Goal: Task Accomplishment & Management: Complete application form

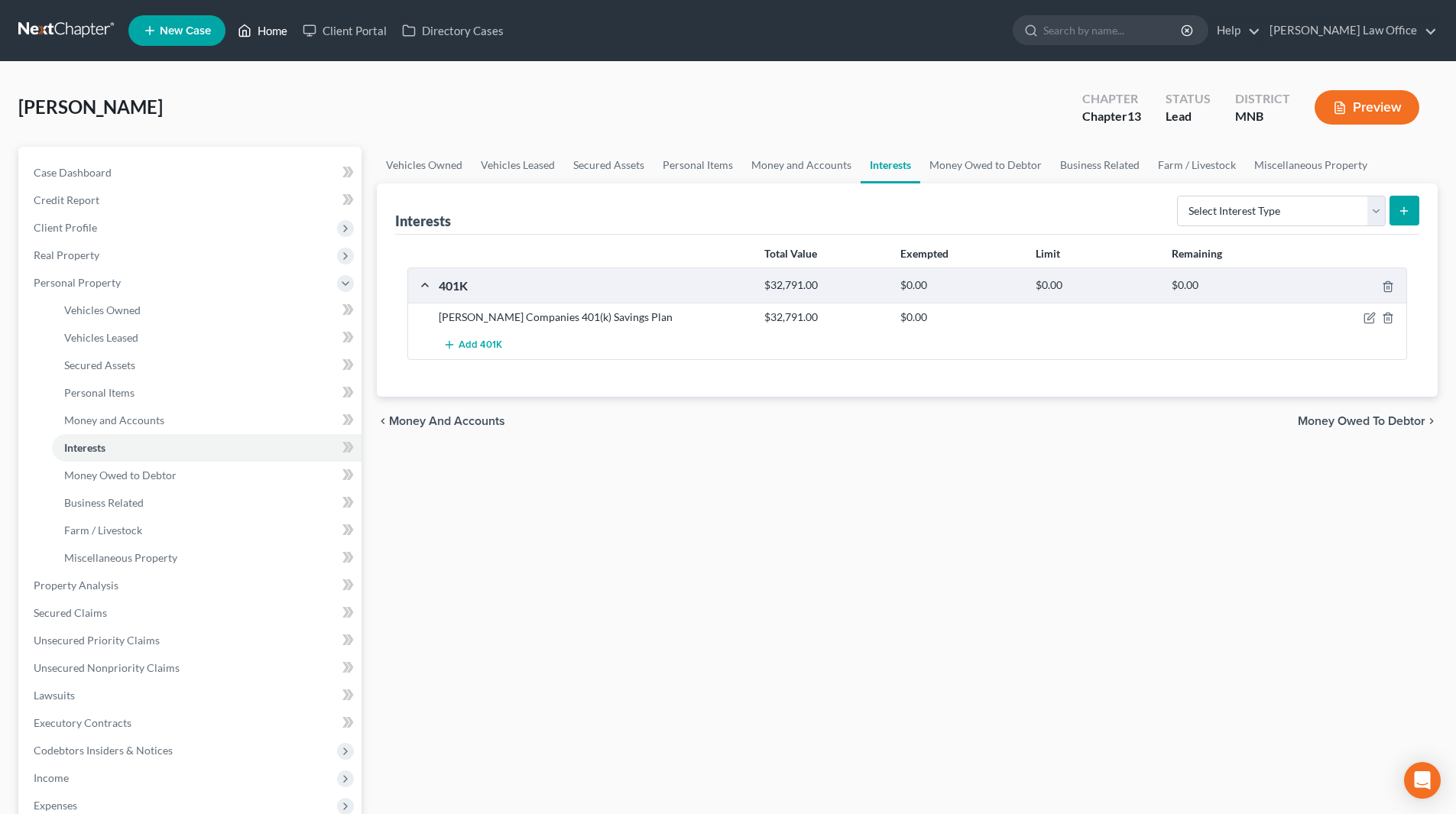
click at [267, 35] on link "Home" at bounding box center [262, 30] width 65 height 27
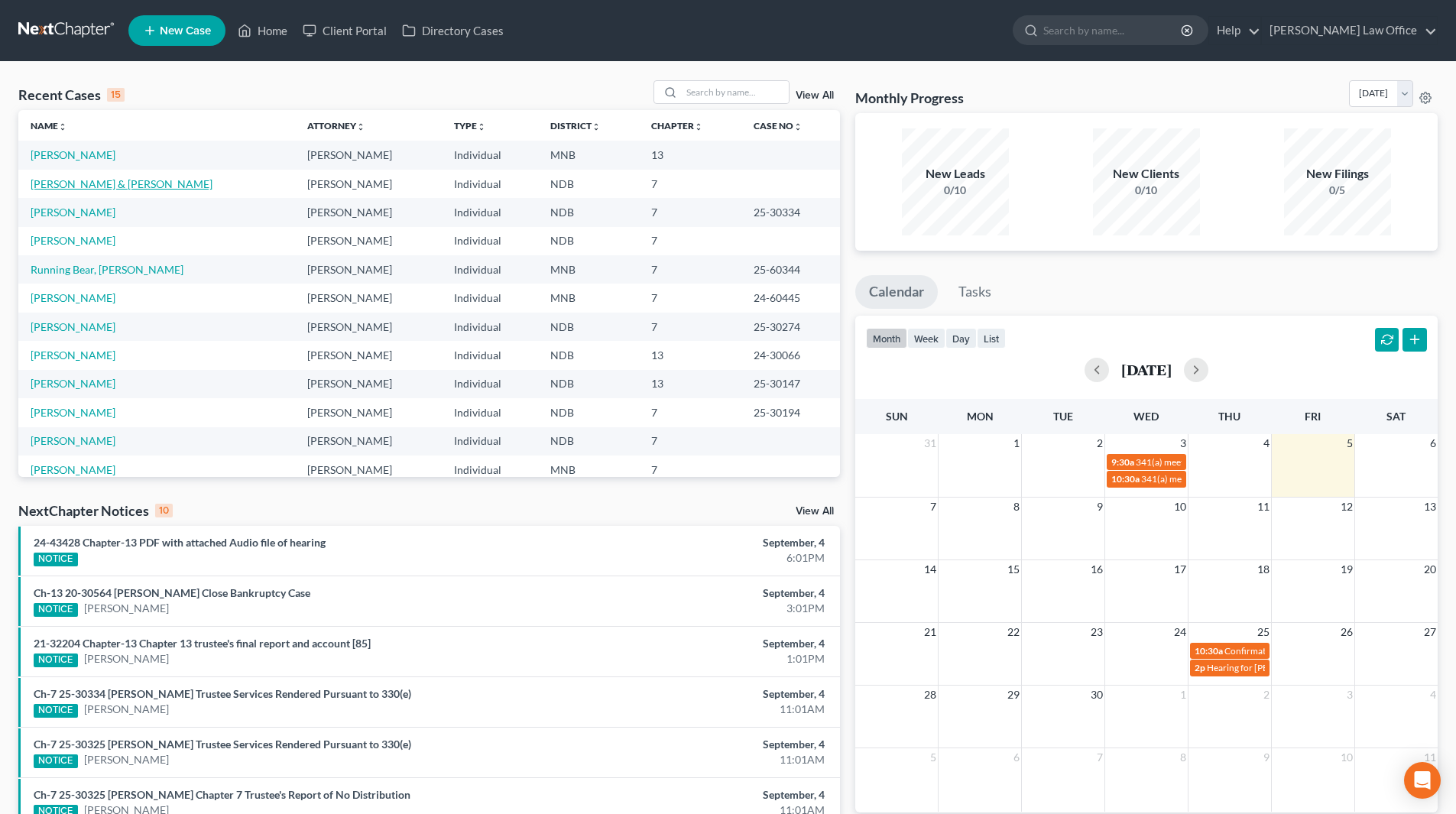
click at [83, 181] on link "[PERSON_NAME] & [PERSON_NAME]" at bounding box center [122, 184] width 182 height 13
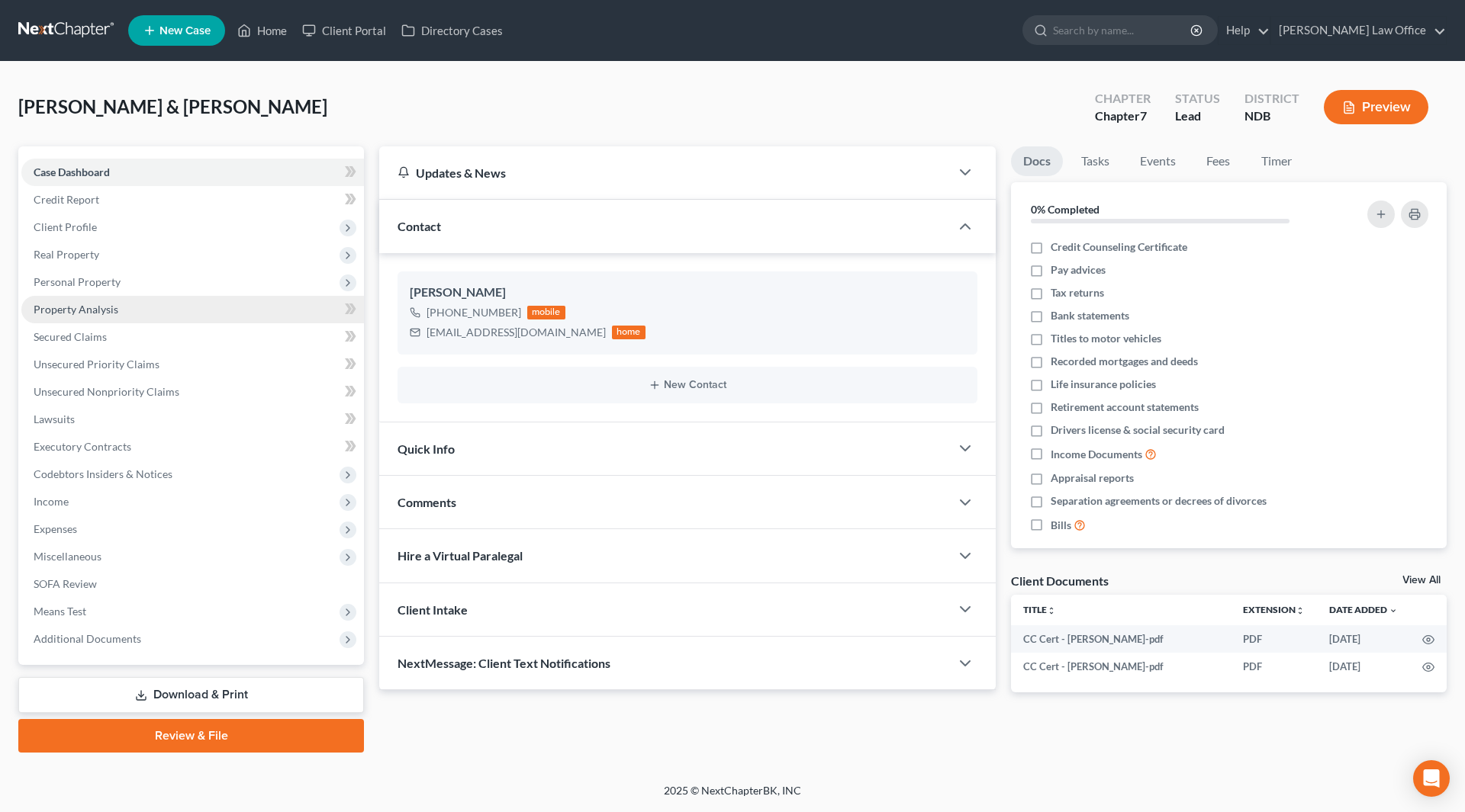
click at [82, 308] on span "Property Analysis" at bounding box center [76, 309] width 85 height 13
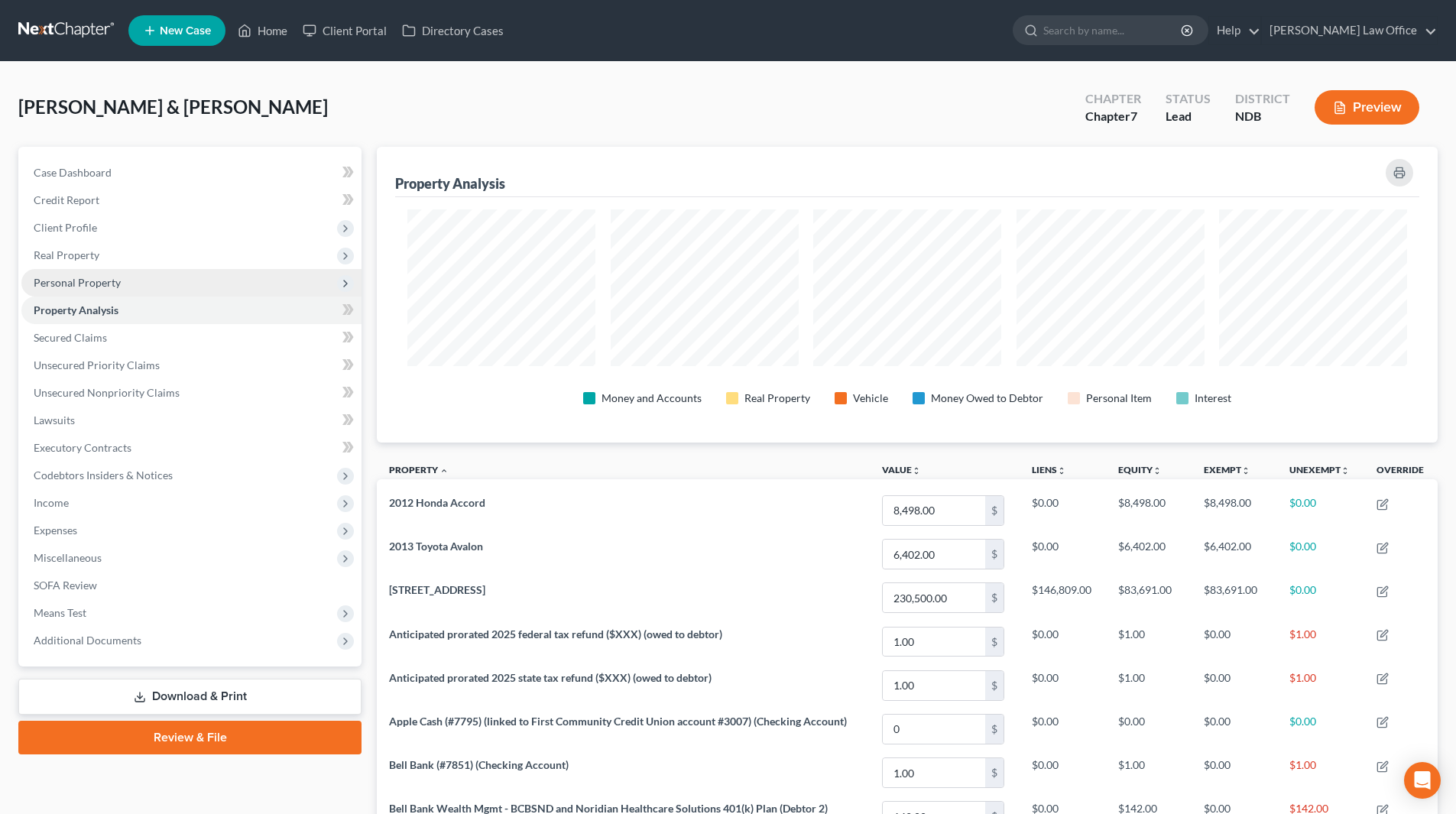
click at [87, 273] on span "Personal Property" at bounding box center [192, 282] width 340 height 27
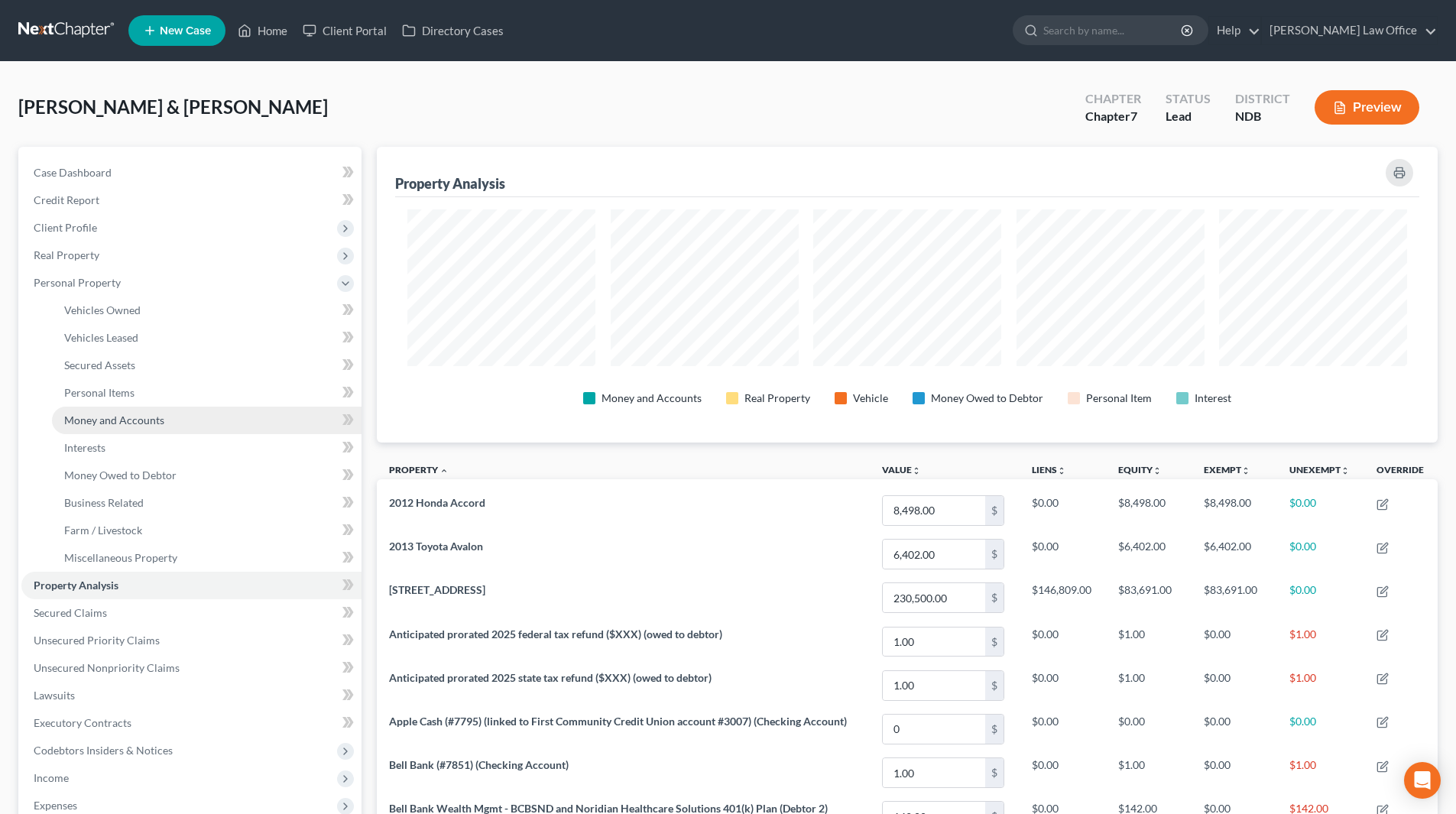
click at [91, 426] on span "Money and Accounts" at bounding box center [114, 420] width 100 height 13
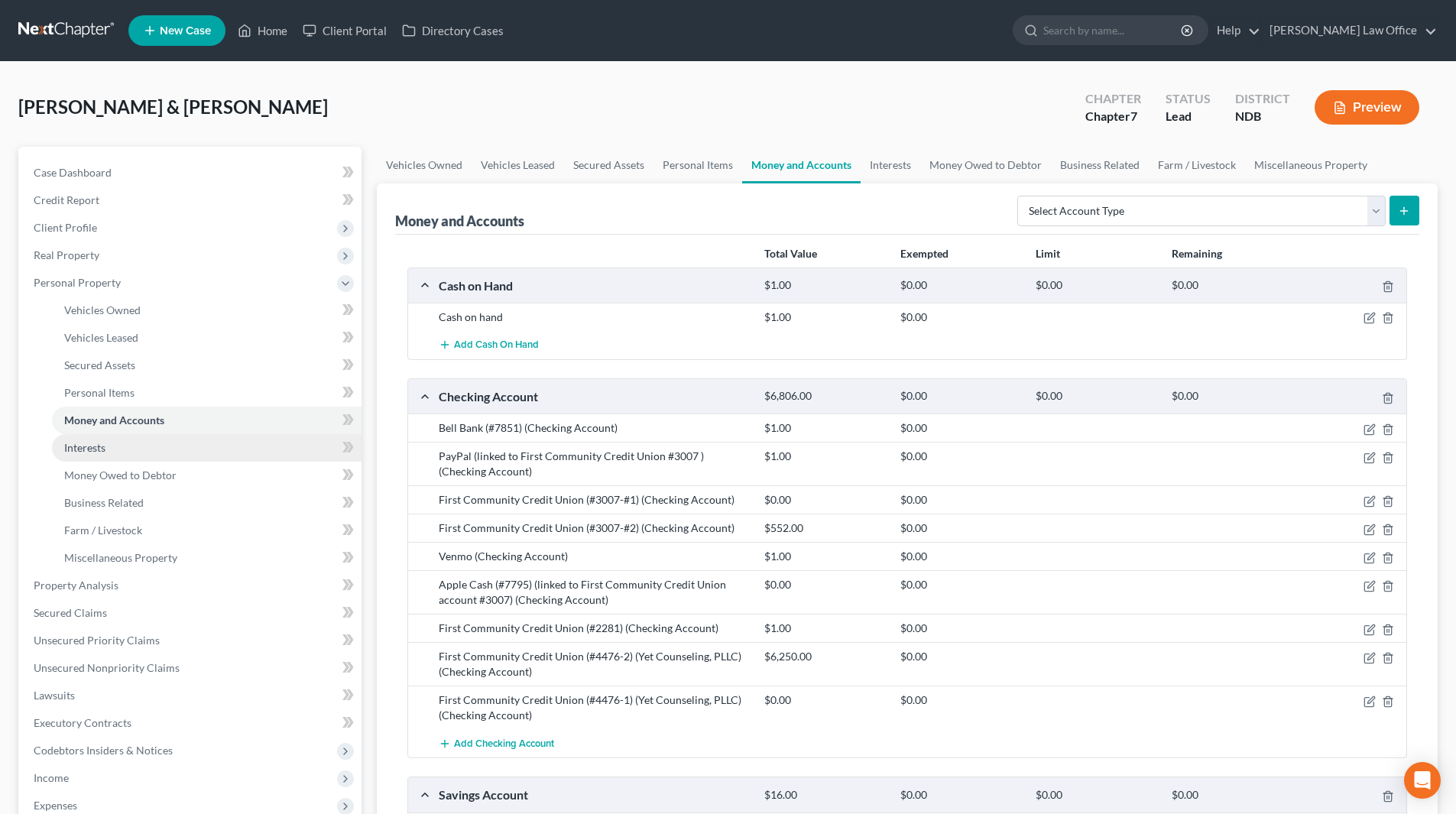
click at [111, 450] on link "Interests" at bounding box center [207, 447] width 310 height 27
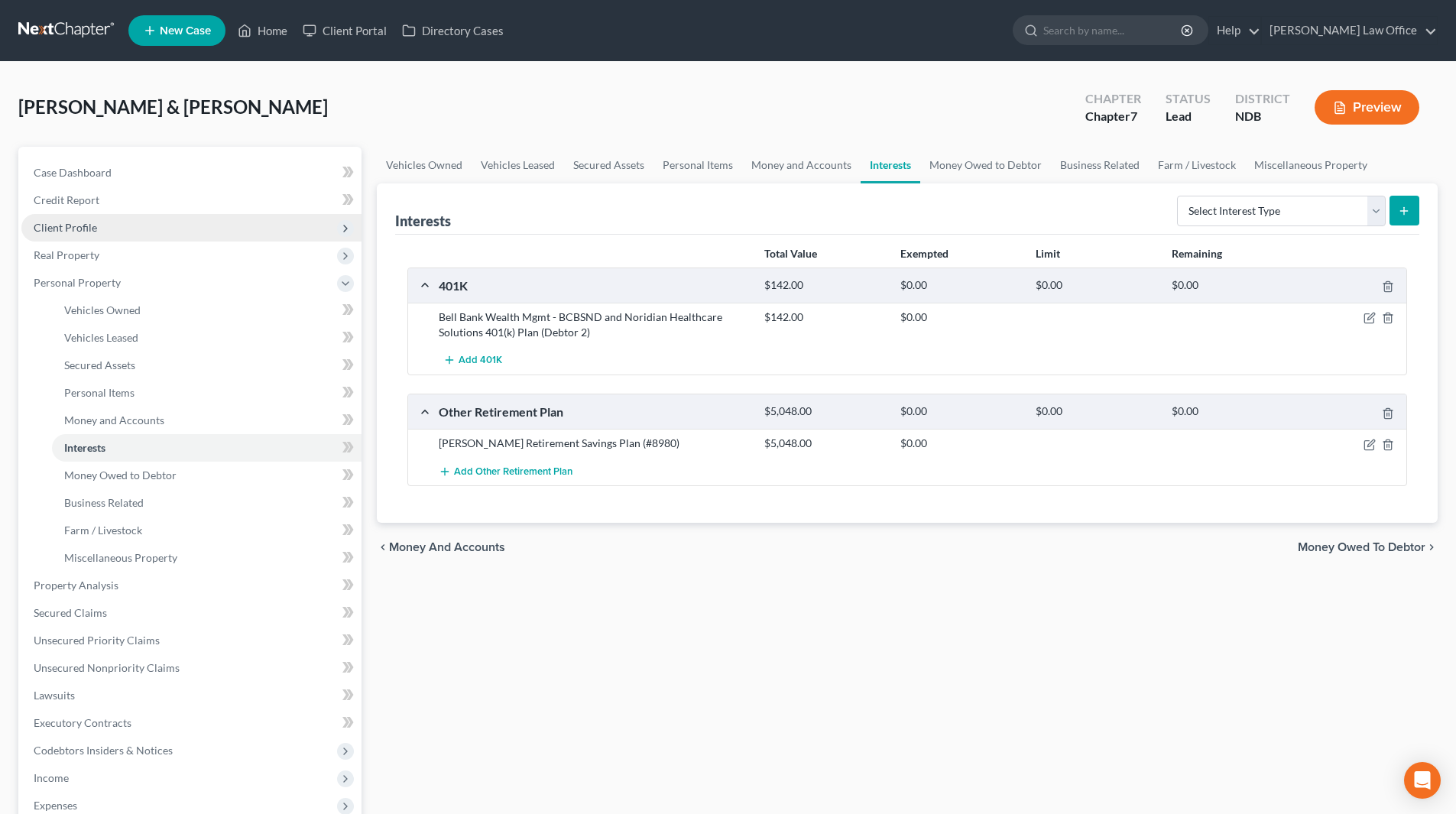
click at [99, 230] on span "Client Profile" at bounding box center [192, 227] width 340 height 27
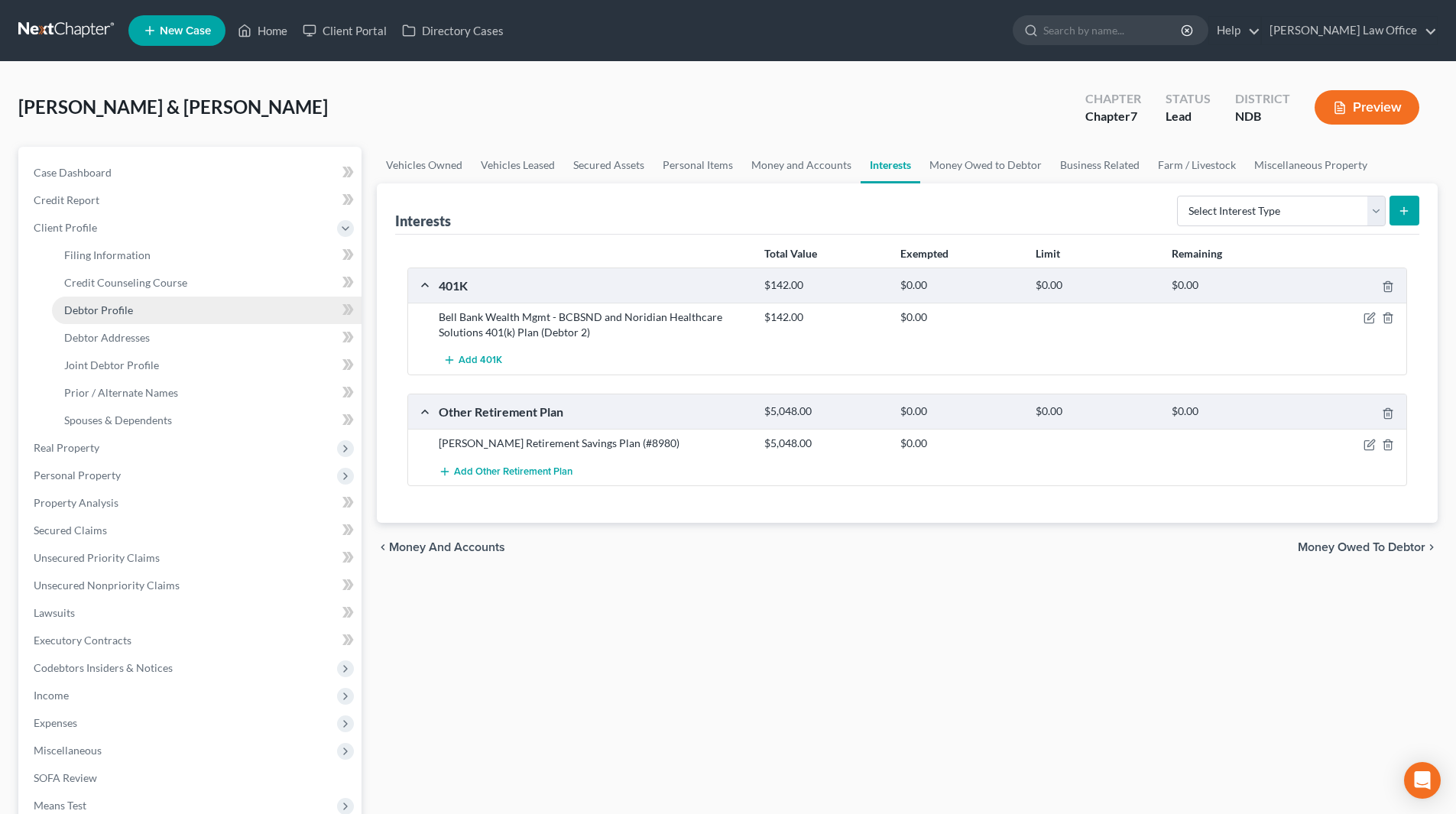
click at [98, 319] on link "Debtor Profile" at bounding box center [207, 310] width 310 height 27
select select "1"
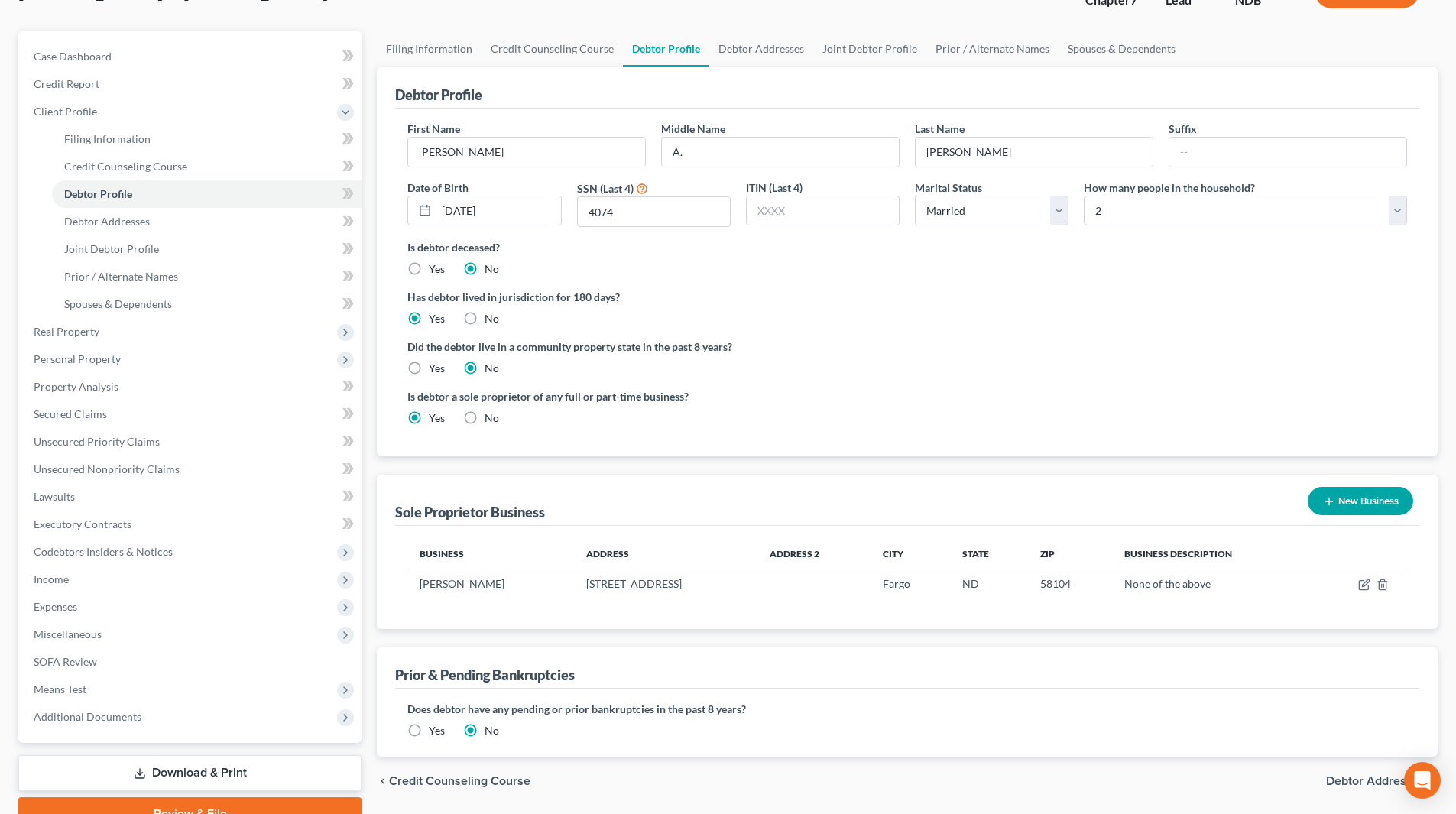
scroll to position [152, 0]
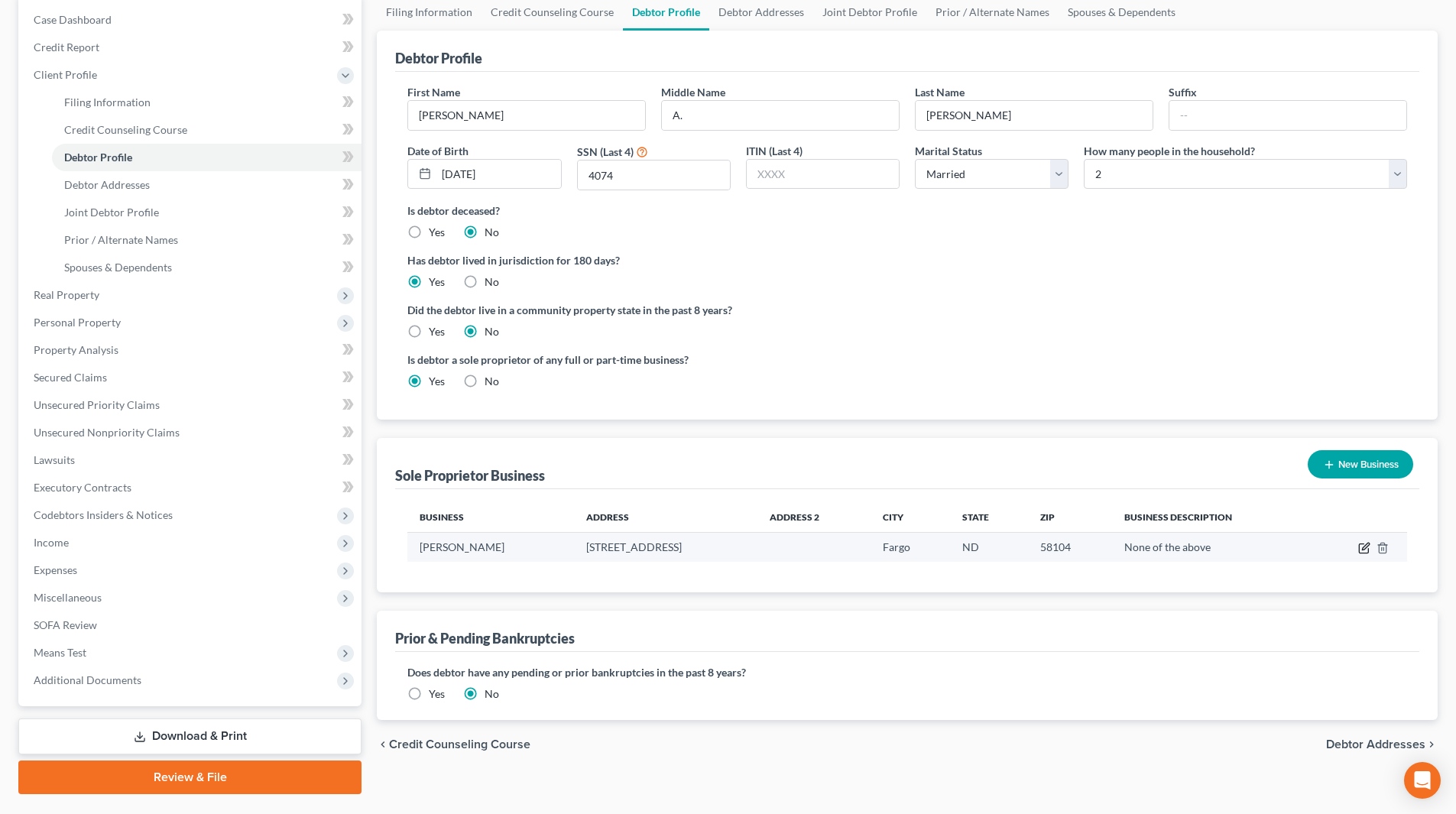
click at [1359, 551] on icon "button" at bounding box center [1363, 548] width 9 height 9
select select "29"
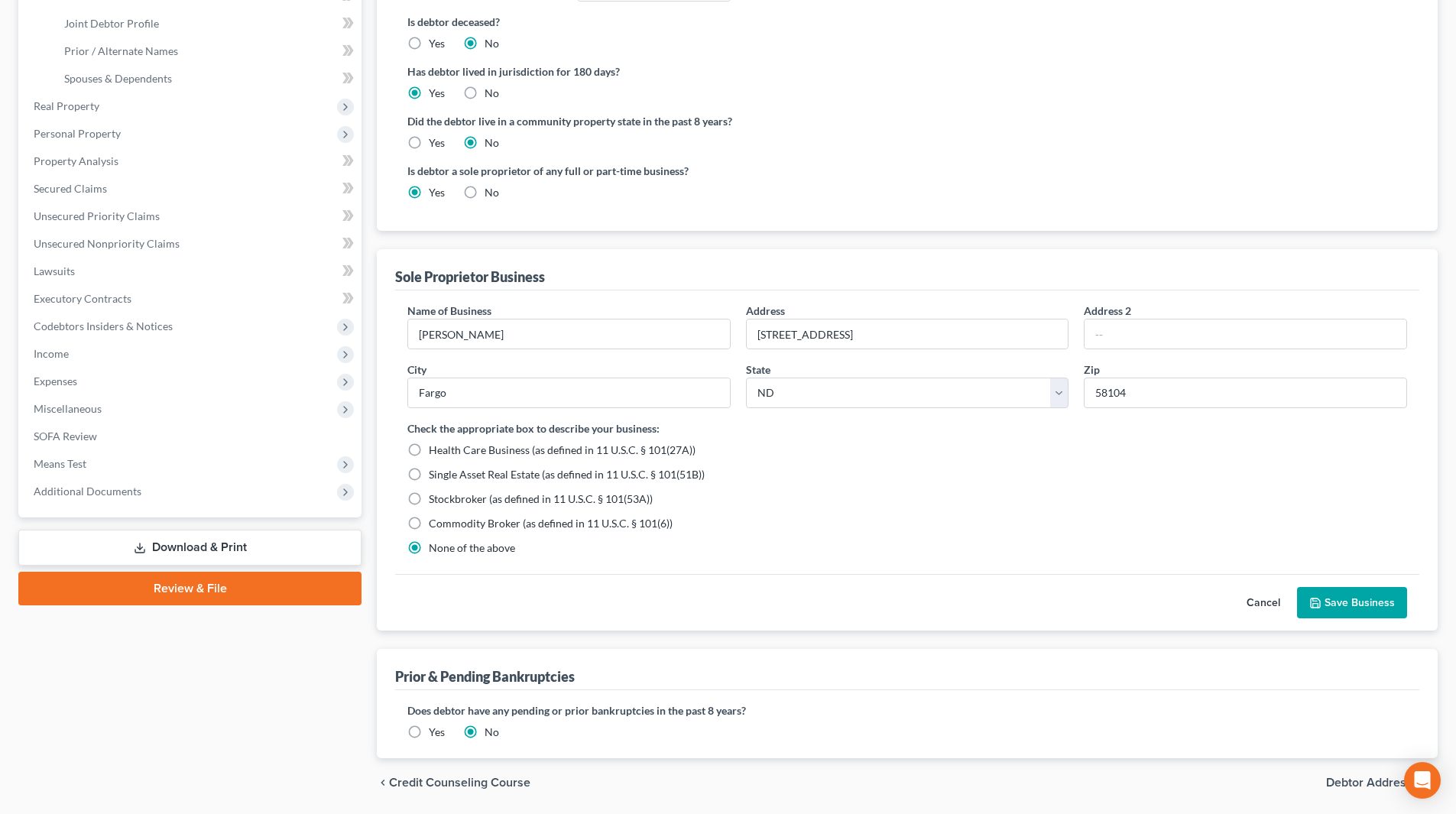
scroll to position [306, 0]
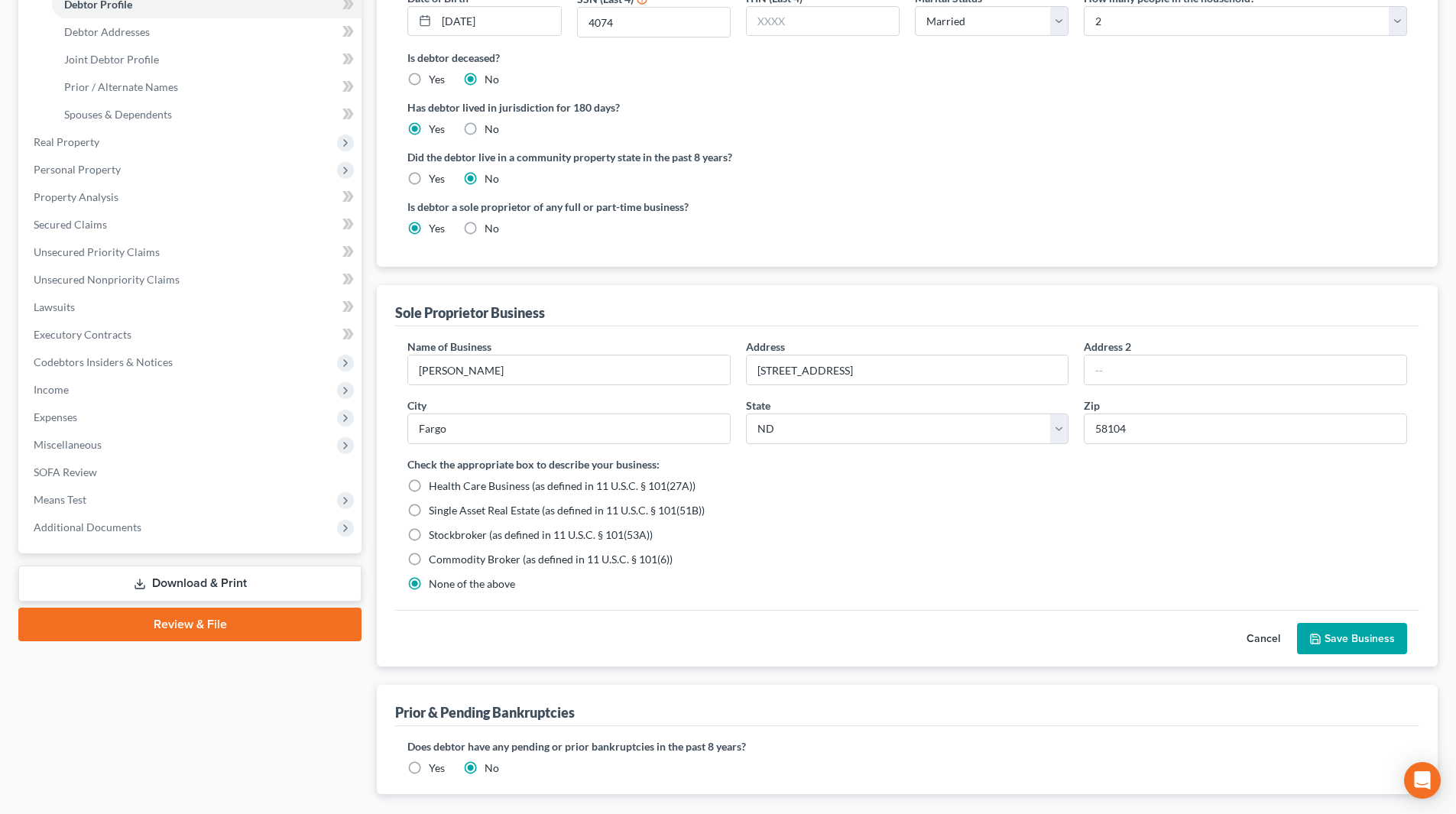
click at [1369, 639] on button "Save Business" at bounding box center [1352, 639] width 110 height 32
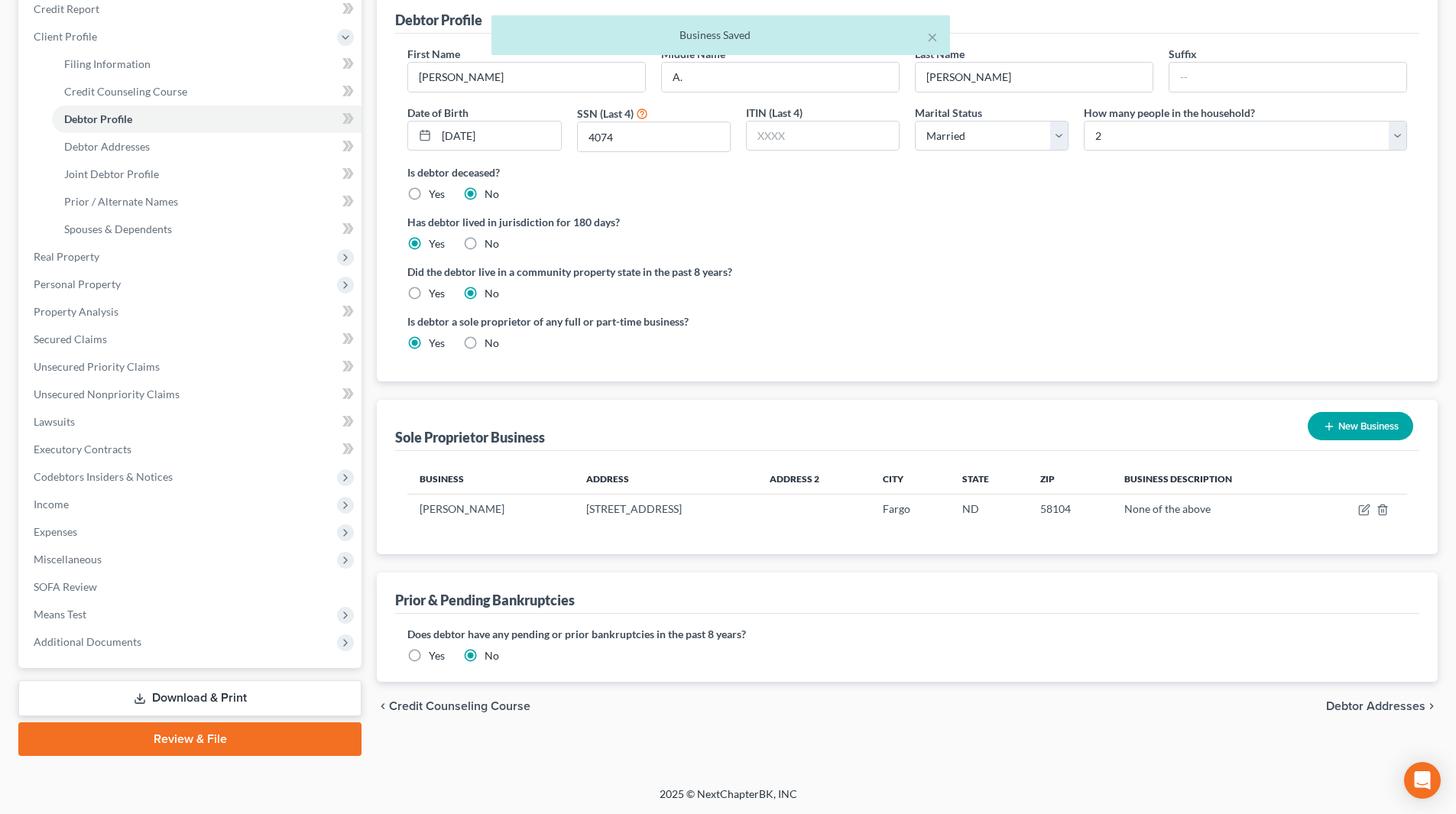
scroll to position [191, 0]
click at [122, 175] on span "Joint Debtor Profile" at bounding box center [112, 174] width 95 height 13
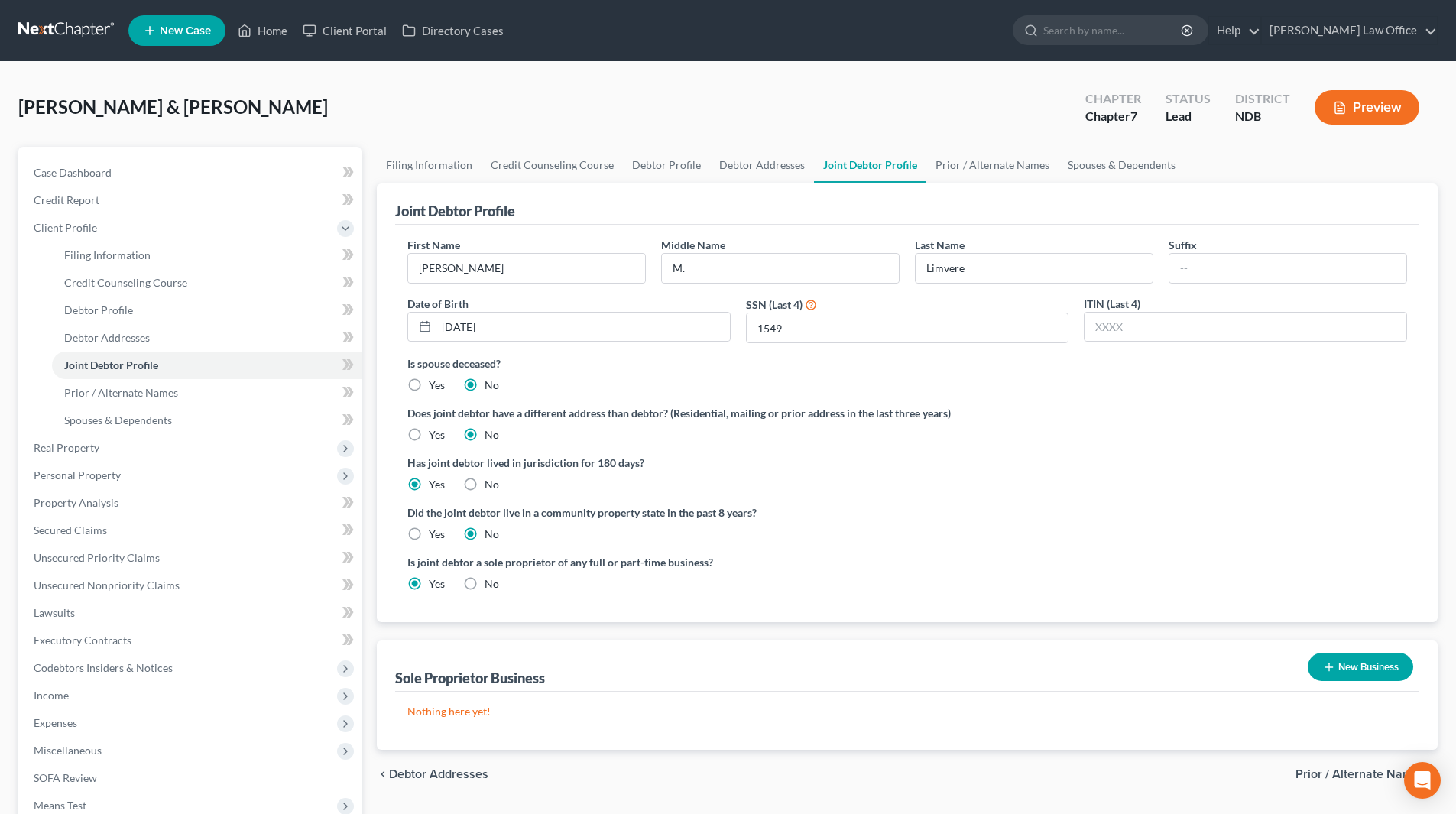
click at [1333, 672] on button "New Business" at bounding box center [1360, 667] width 106 height 28
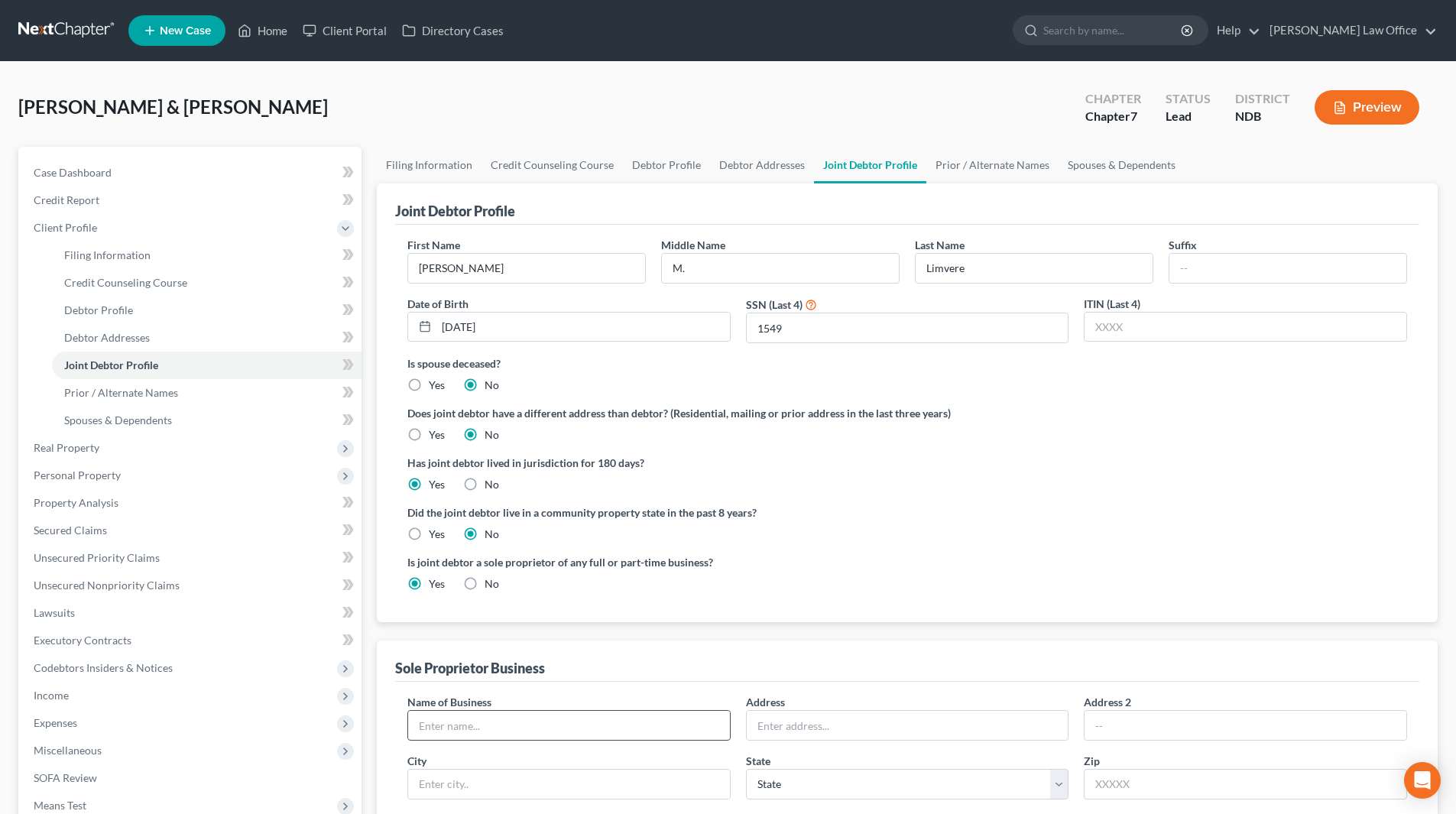
click at [532, 727] on input "text" at bounding box center [569, 725] width 322 height 29
type input "U"
type input "Yet Counseling, PLLC"
click at [773, 731] on input "text" at bounding box center [907, 725] width 322 height 29
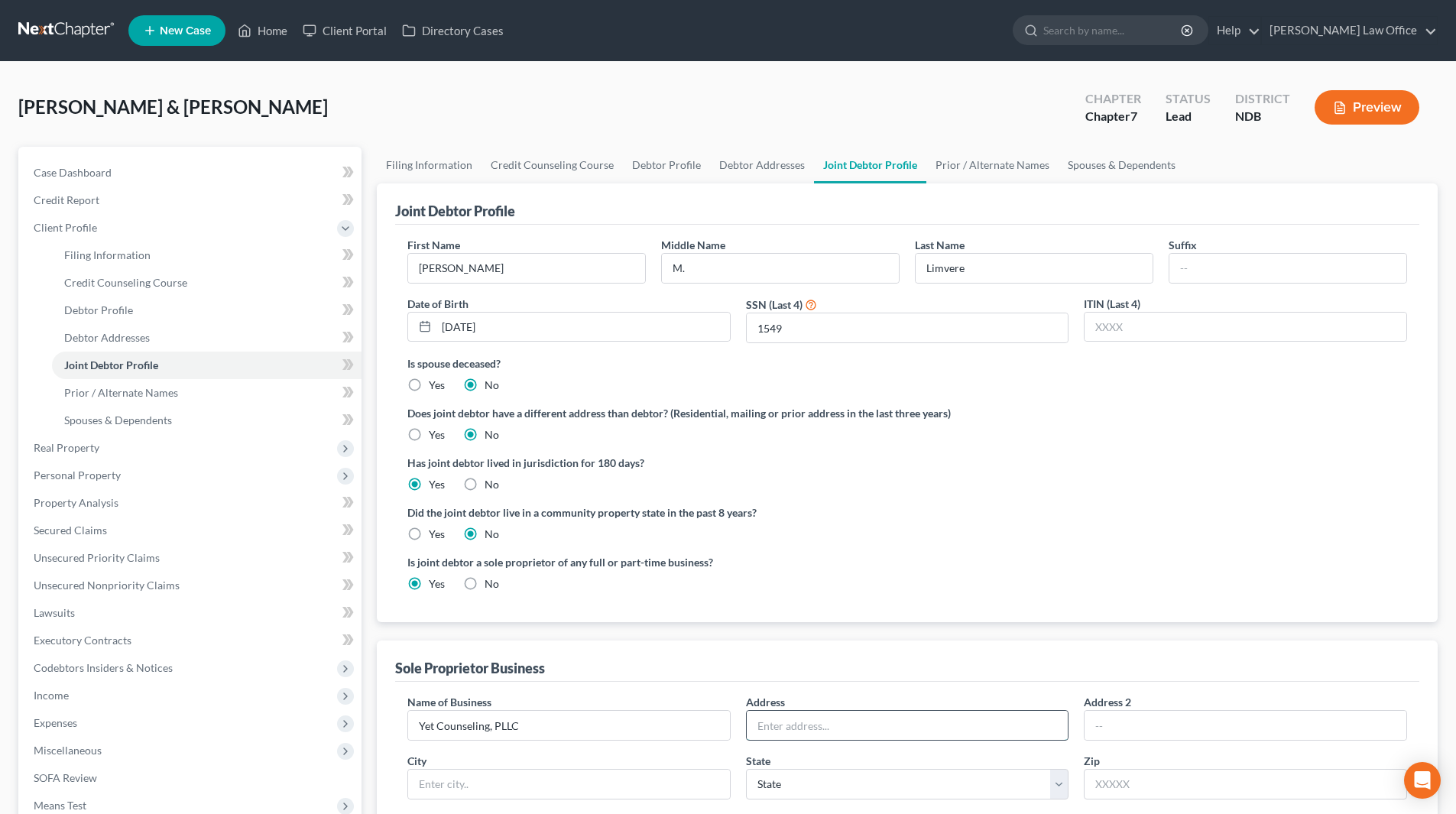
type input "6"
type input "[STREET_ADDRESS]"
type input "Fargo"
select select "29"
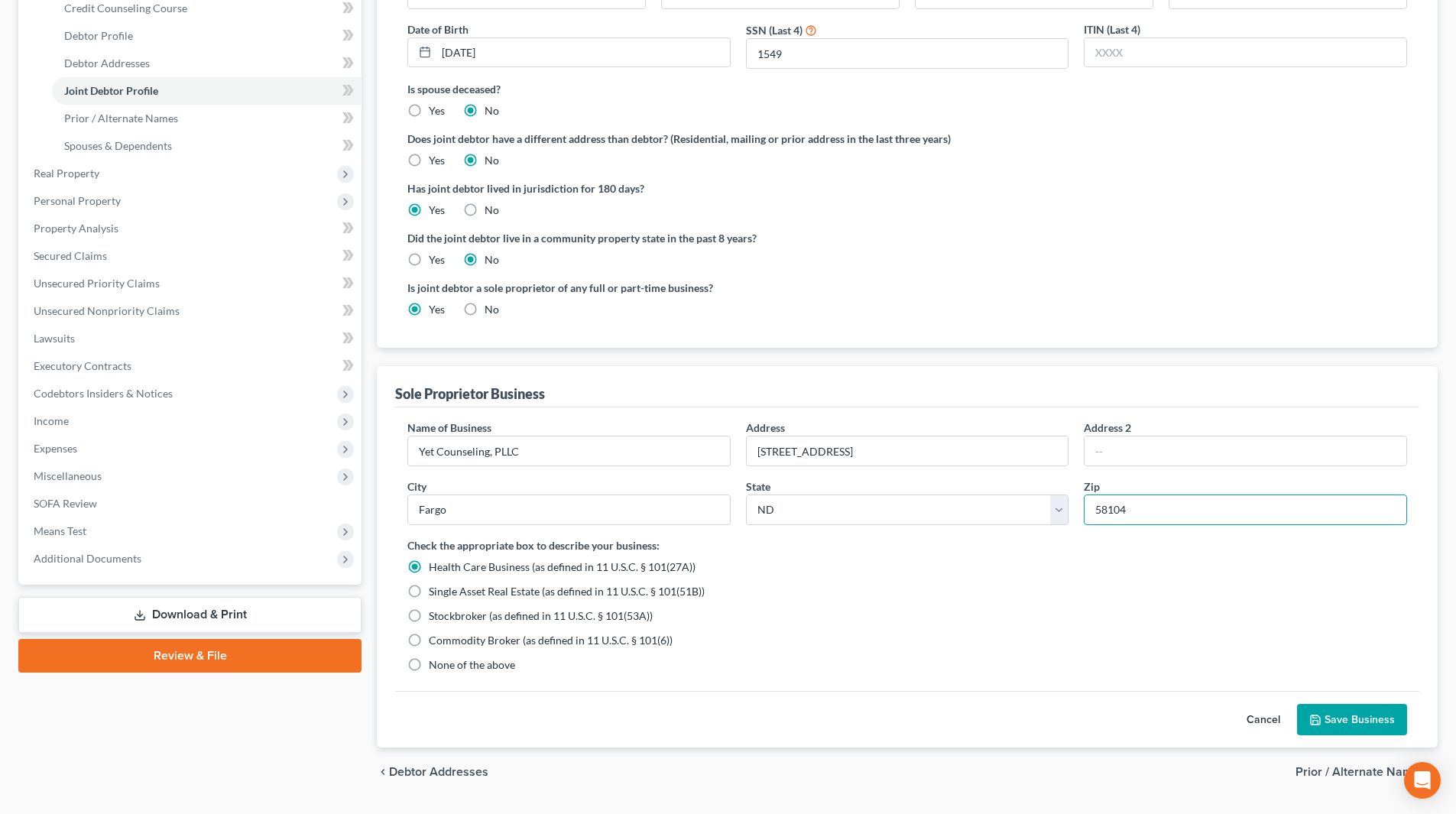
scroll to position [306, 0]
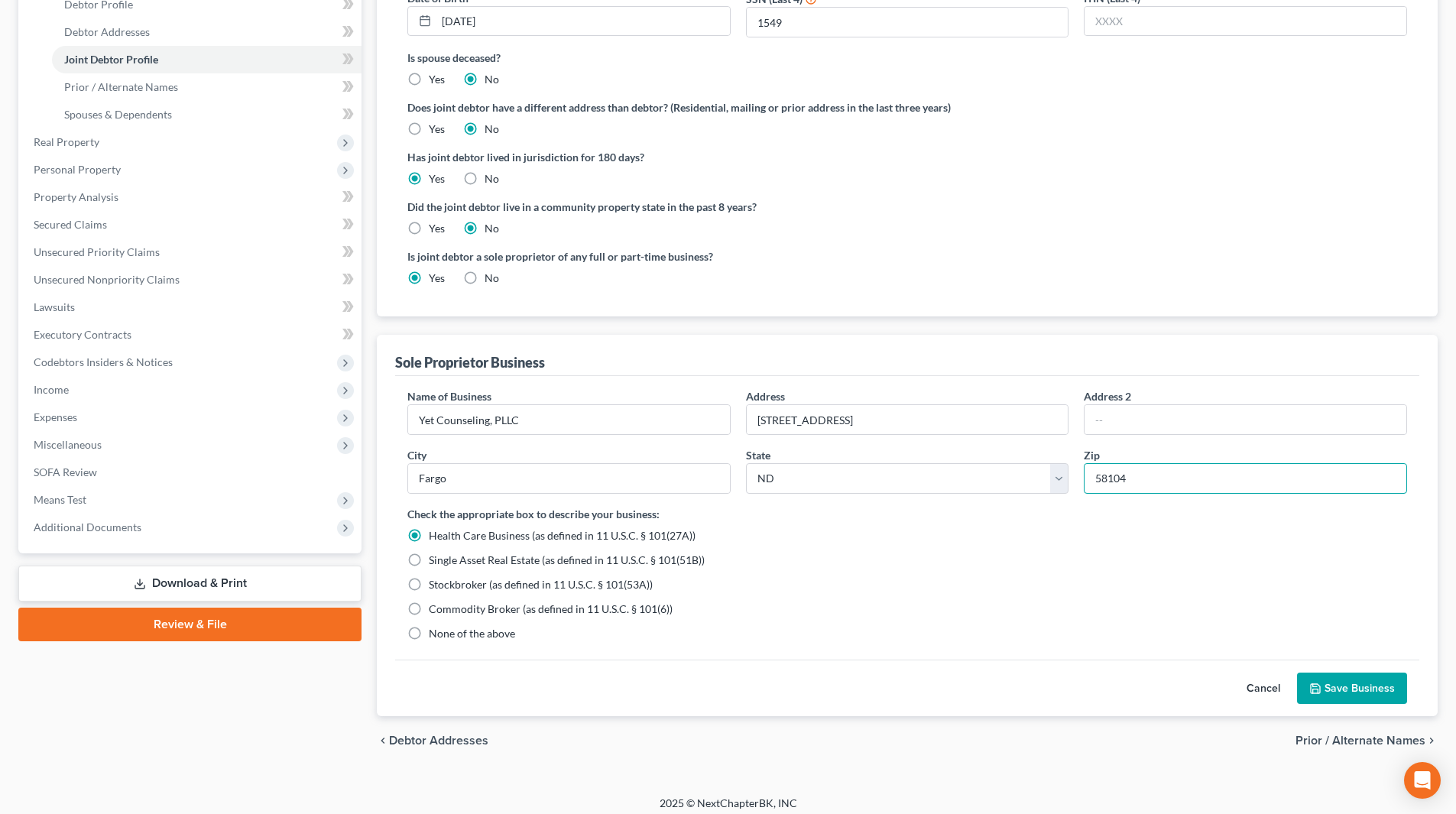
type input "58104"
click at [429, 631] on label "None of the above" at bounding box center [472, 633] width 87 height 15
click at [435, 631] on input "None of the above" at bounding box center [440, 631] width 10 height 10
radio input "true"
radio input "false"
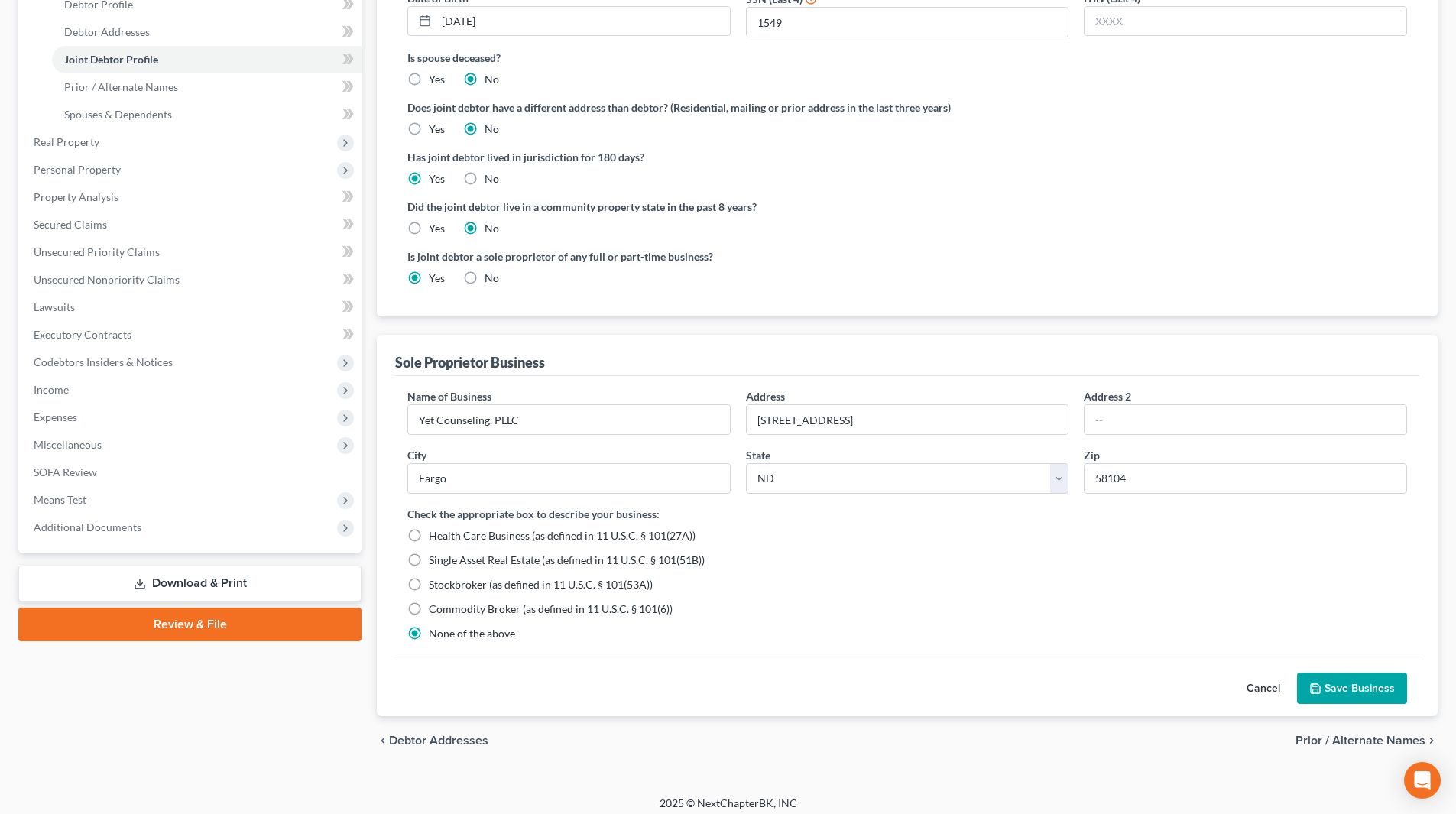
click at [1359, 683] on button "Save Business" at bounding box center [1352, 688] width 110 height 32
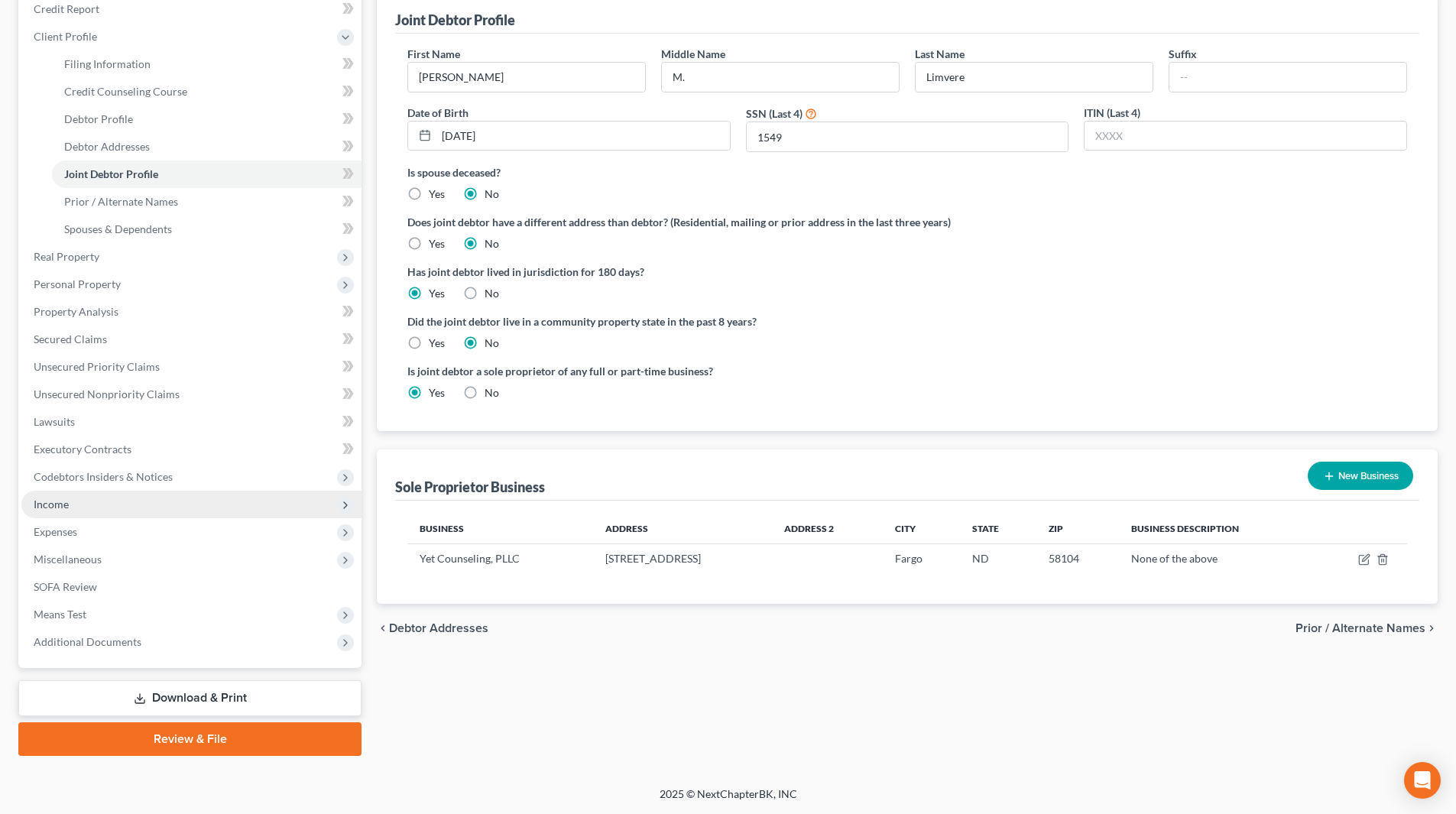
click at [134, 497] on span "Income" at bounding box center [192, 504] width 340 height 27
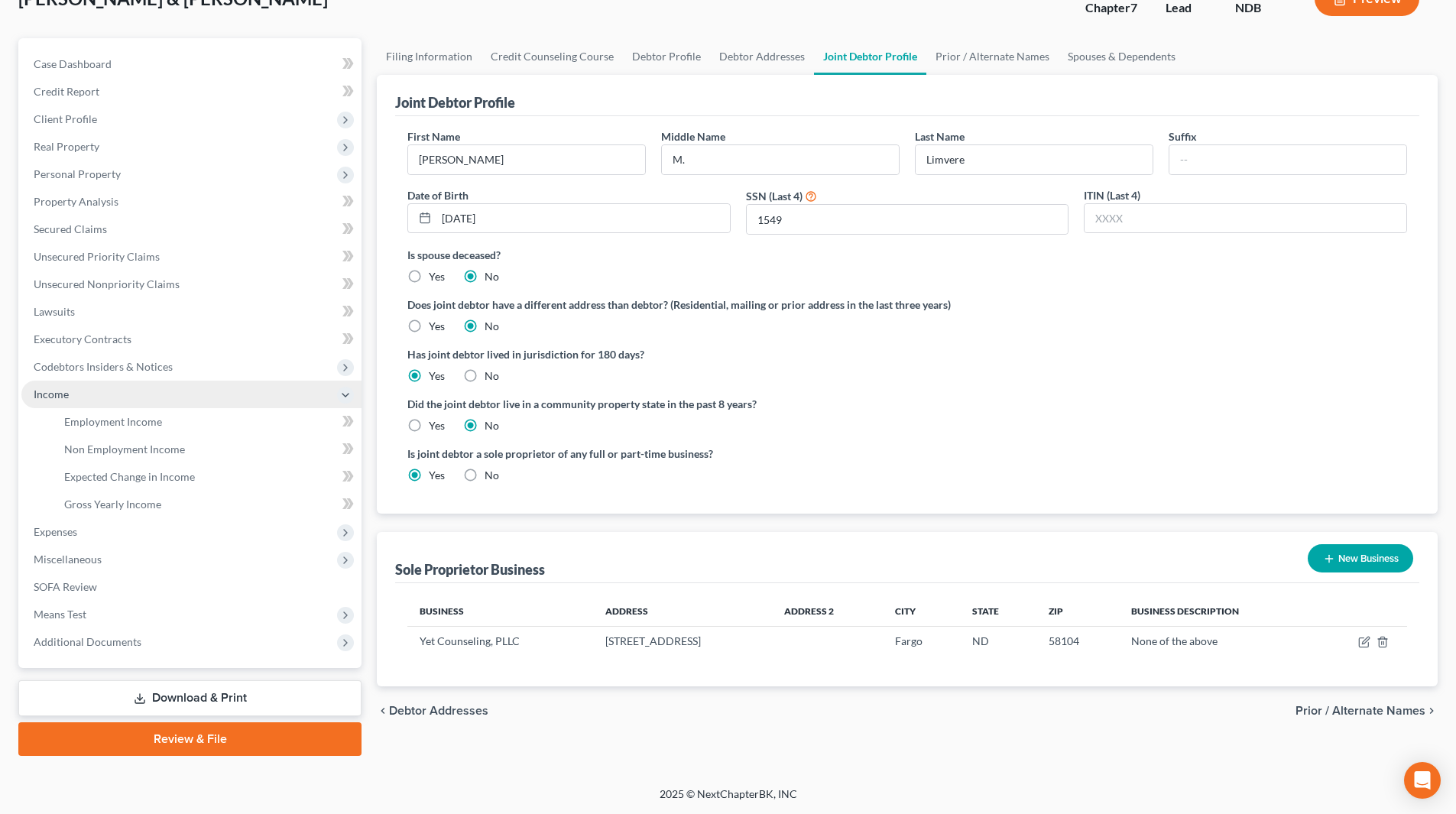
scroll to position [108, 0]
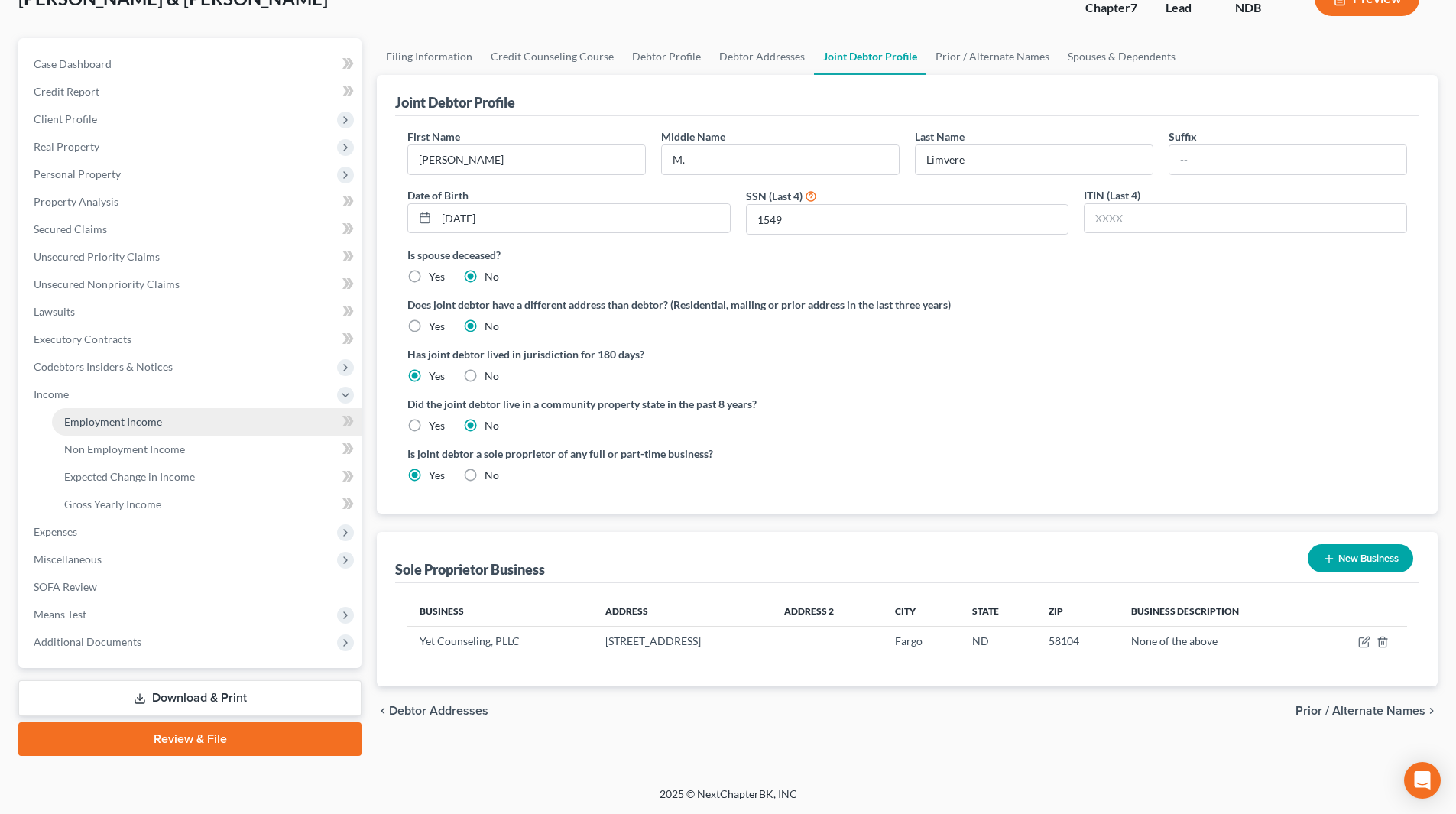
click at [152, 413] on link "Employment Income" at bounding box center [207, 422] width 310 height 27
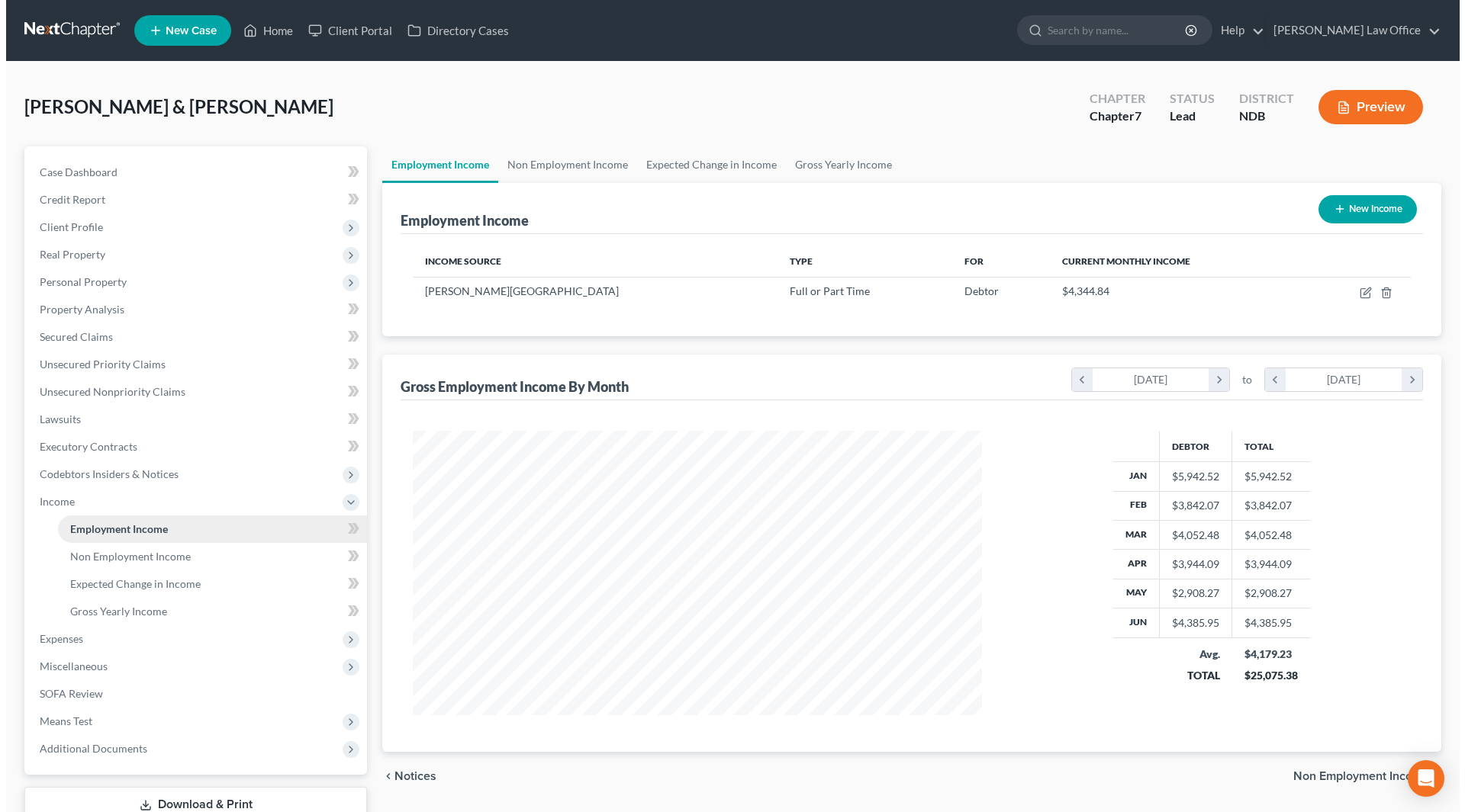
scroll to position [284, 599]
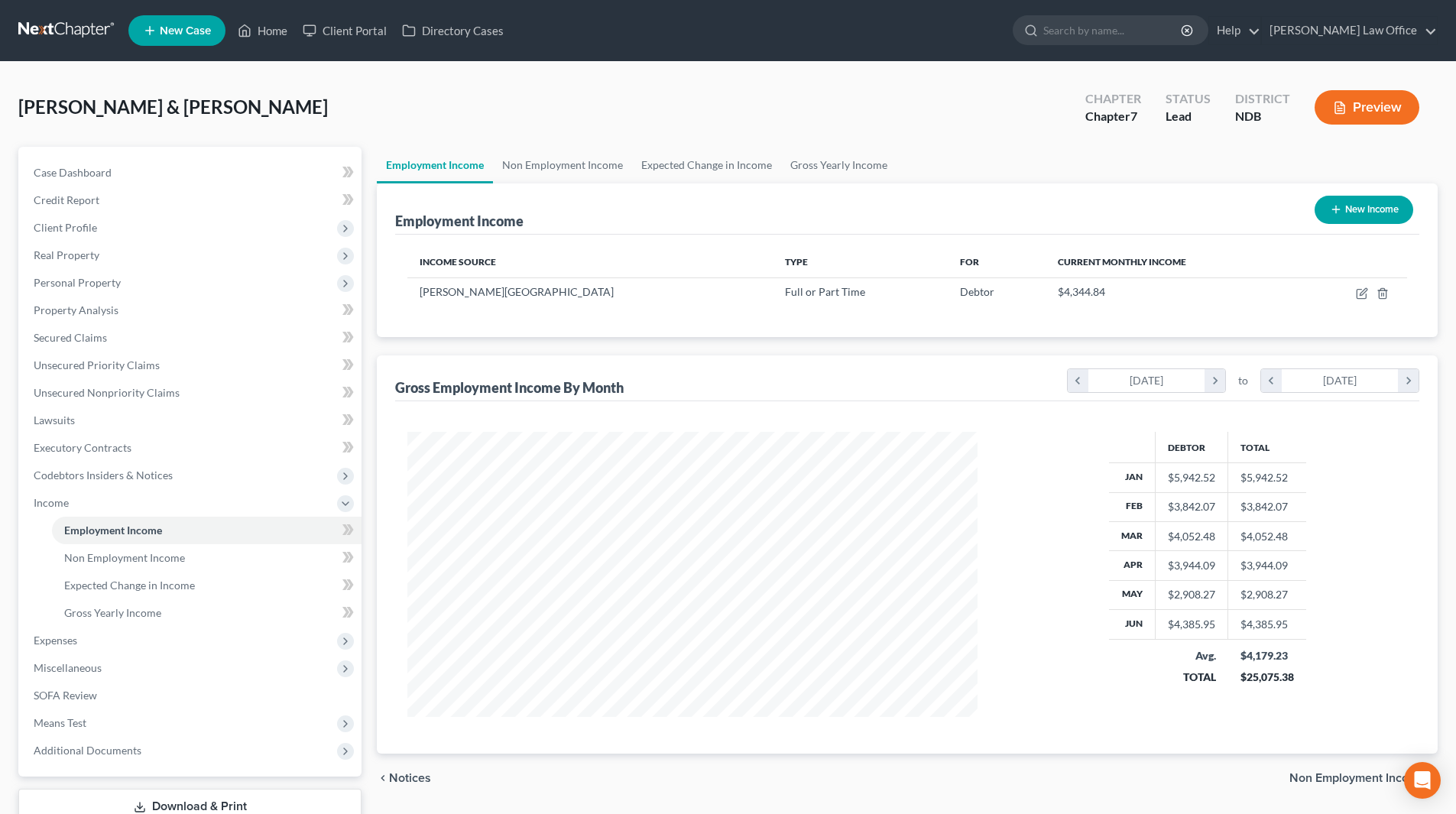
click at [1349, 208] on button "New Income" at bounding box center [1364, 210] width 98 height 28
select select "0"
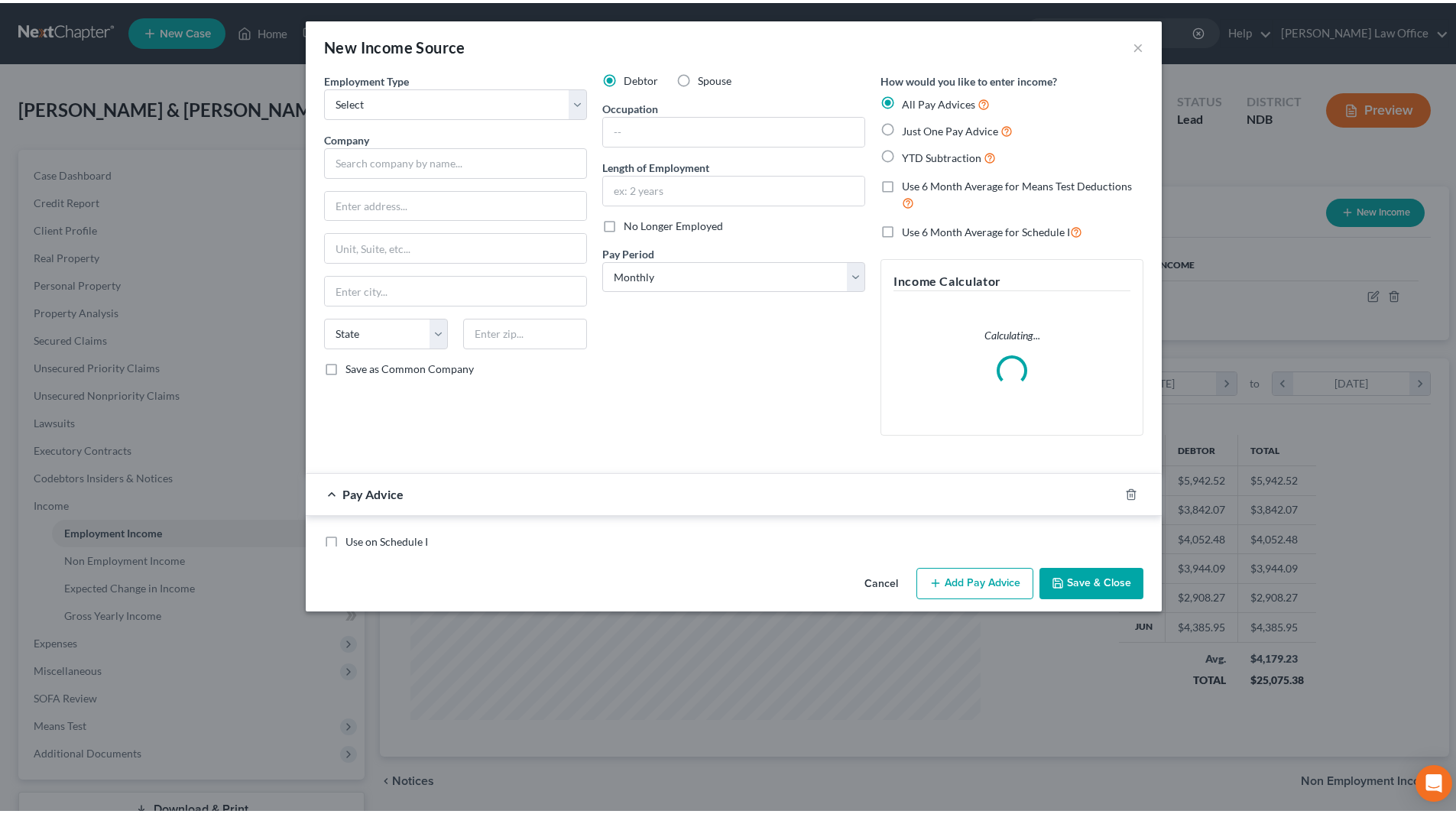
scroll to position [287, 606]
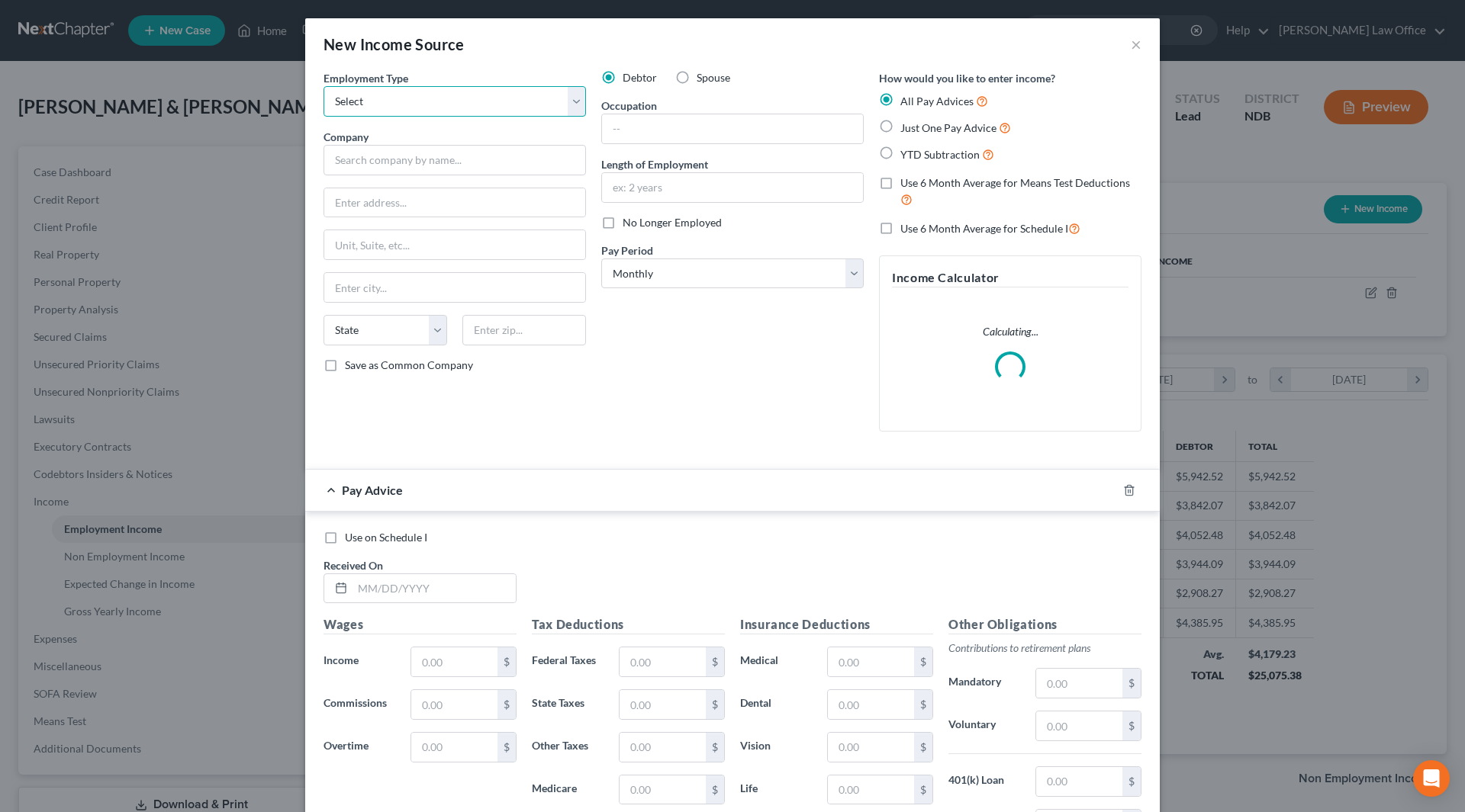
click at [502, 109] on select "Select Full or [DEMOGRAPHIC_DATA] Employment Self Employment" at bounding box center [455, 101] width 263 height 31
select select "1"
click at [323, 86] on select "Select Full or [DEMOGRAPHIC_DATA] Employment Self Employment" at bounding box center [455, 101] width 263 height 31
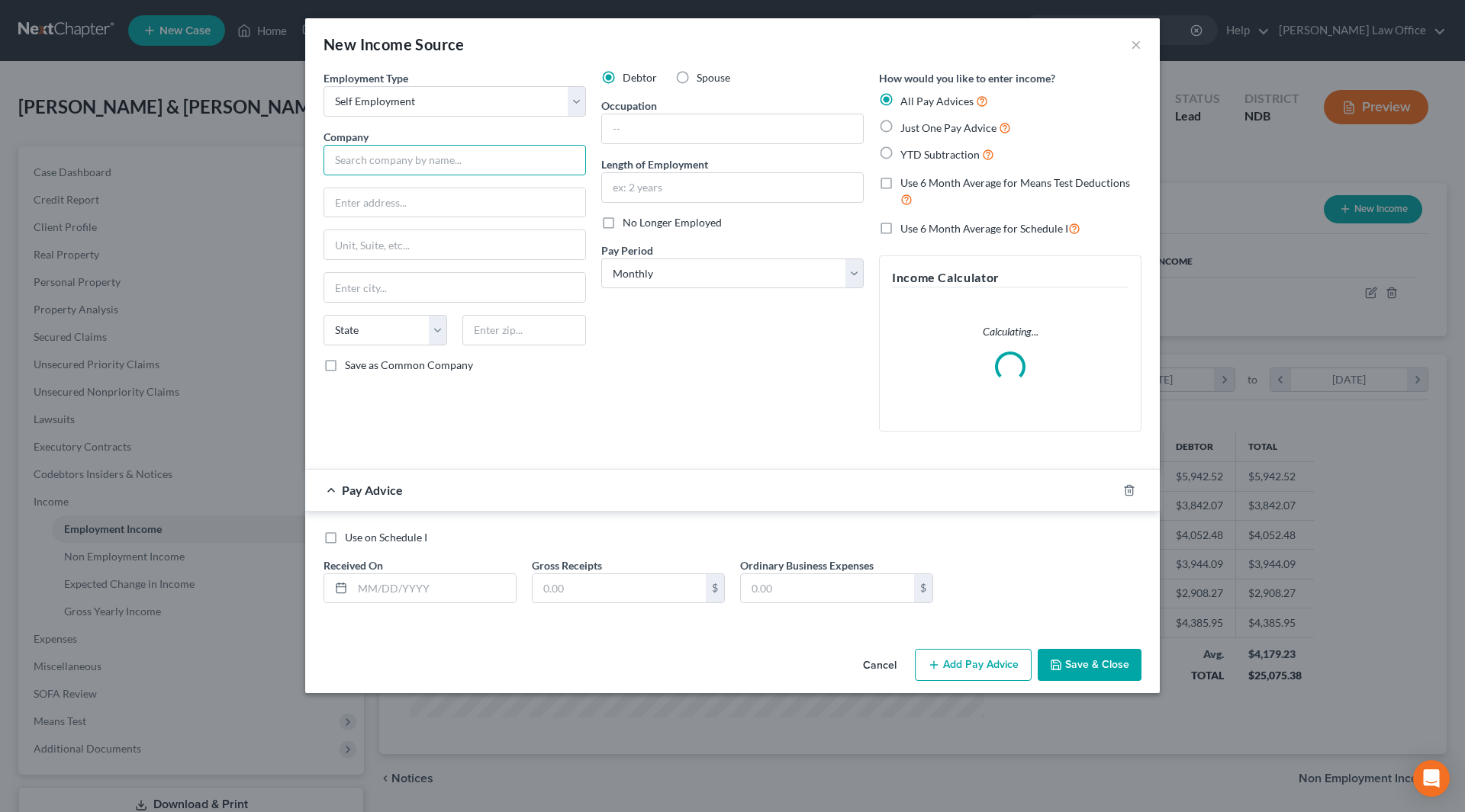
click at [503, 162] on input "text" at bounding box center [455, 160] width 263 height 31
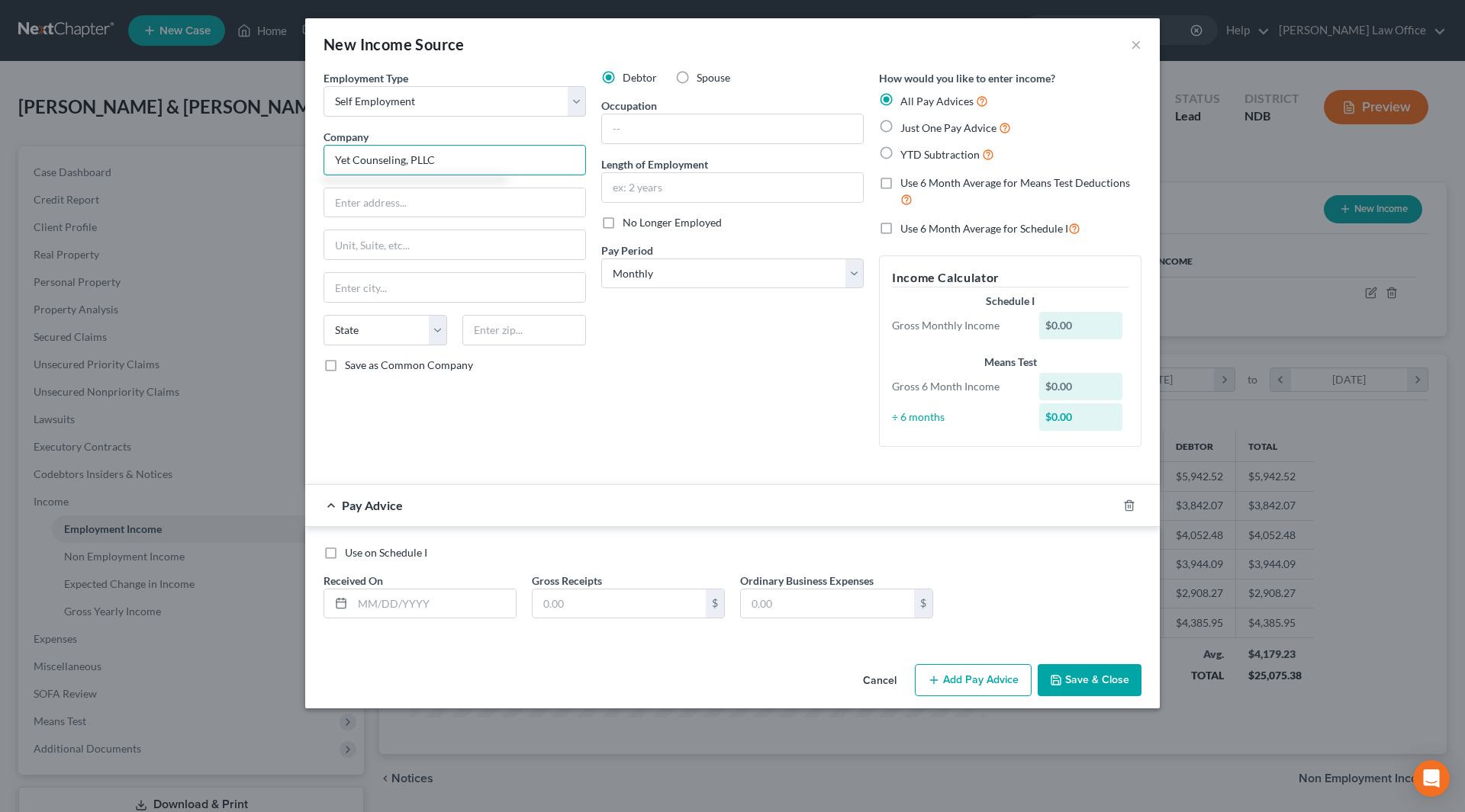
type input "Yet Counseling, PLLC"
type input "6"
type input "[STREET_ADDRESS]"
type input "A"
type input "Fargo"
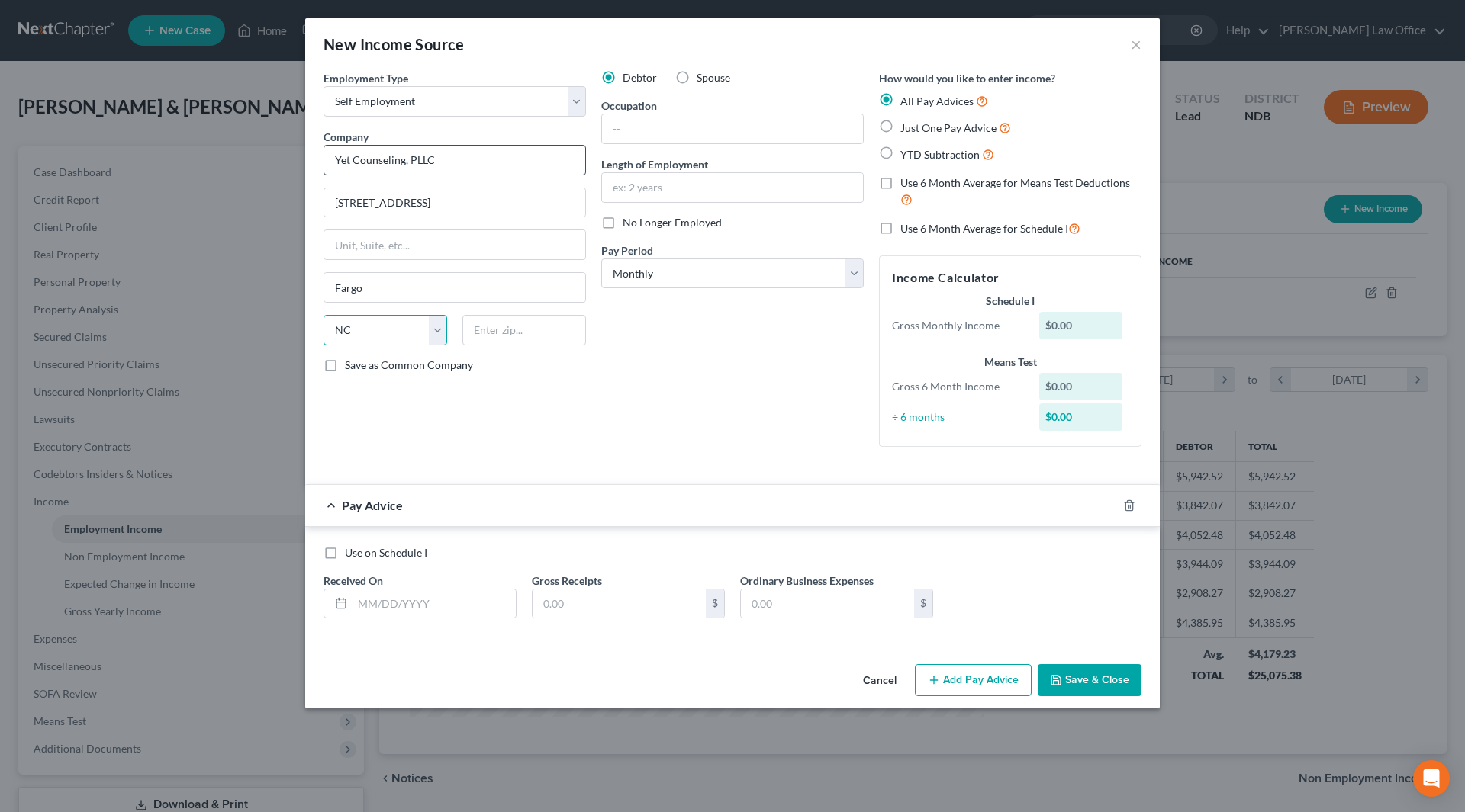
select select "29"
type input "58104"
click at [676, 130] on input "text" at bounding box center [732, 129] width 261 height 29
type input "Mental Health Counseling/Psychotherapy"
click at [737, 187] on input "text" at bounding box center [732, 187] width 261 height 29
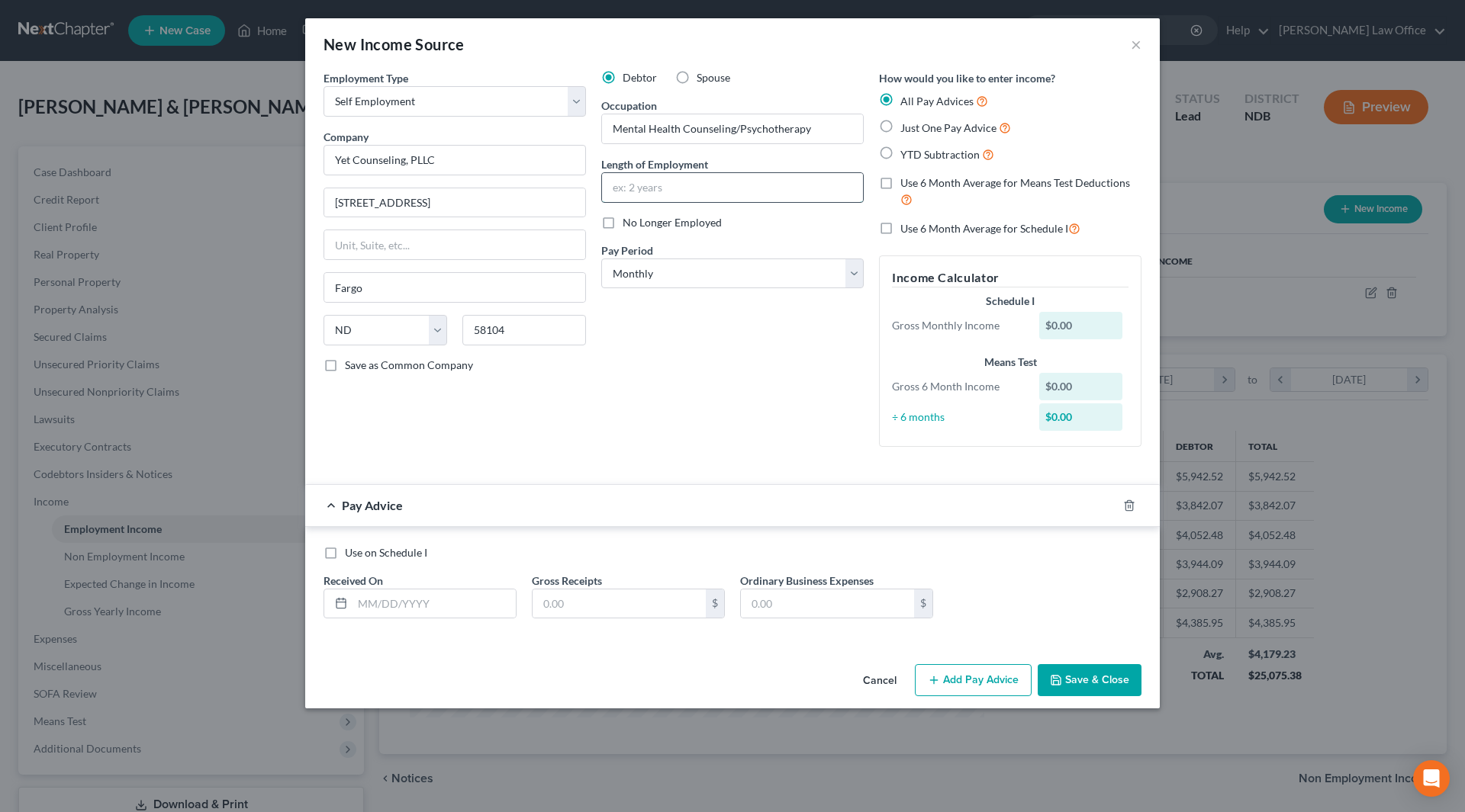
click at [737, 187] on input "text" at bounding box center [732, 187] width 261 height 29
click at [827, 223] on div "No Longer Employed" at bounding box center [732, 223] width 263 height 15
click at [1080, 679] on button "Save & Close" at bounding box center [1089, 680] width 104 height 32
click at [406, 597] on input "text" at bounding box center [434, 603] width 163 height 29
type input "[DATE]"
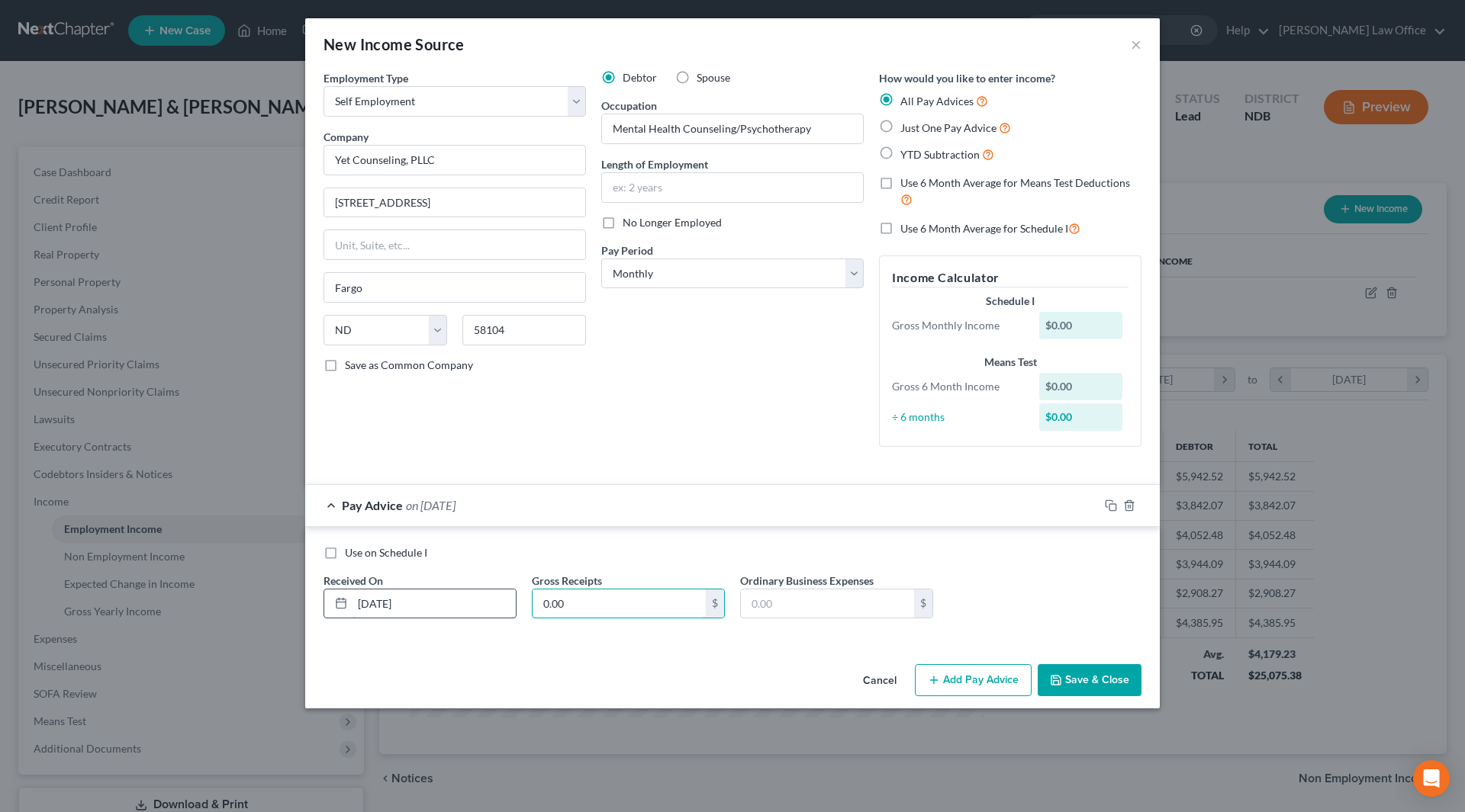
type input "0.00"
click at [1103, 687] on button "Save & Close" at bounding box center [1089, 680] width 104 height 32
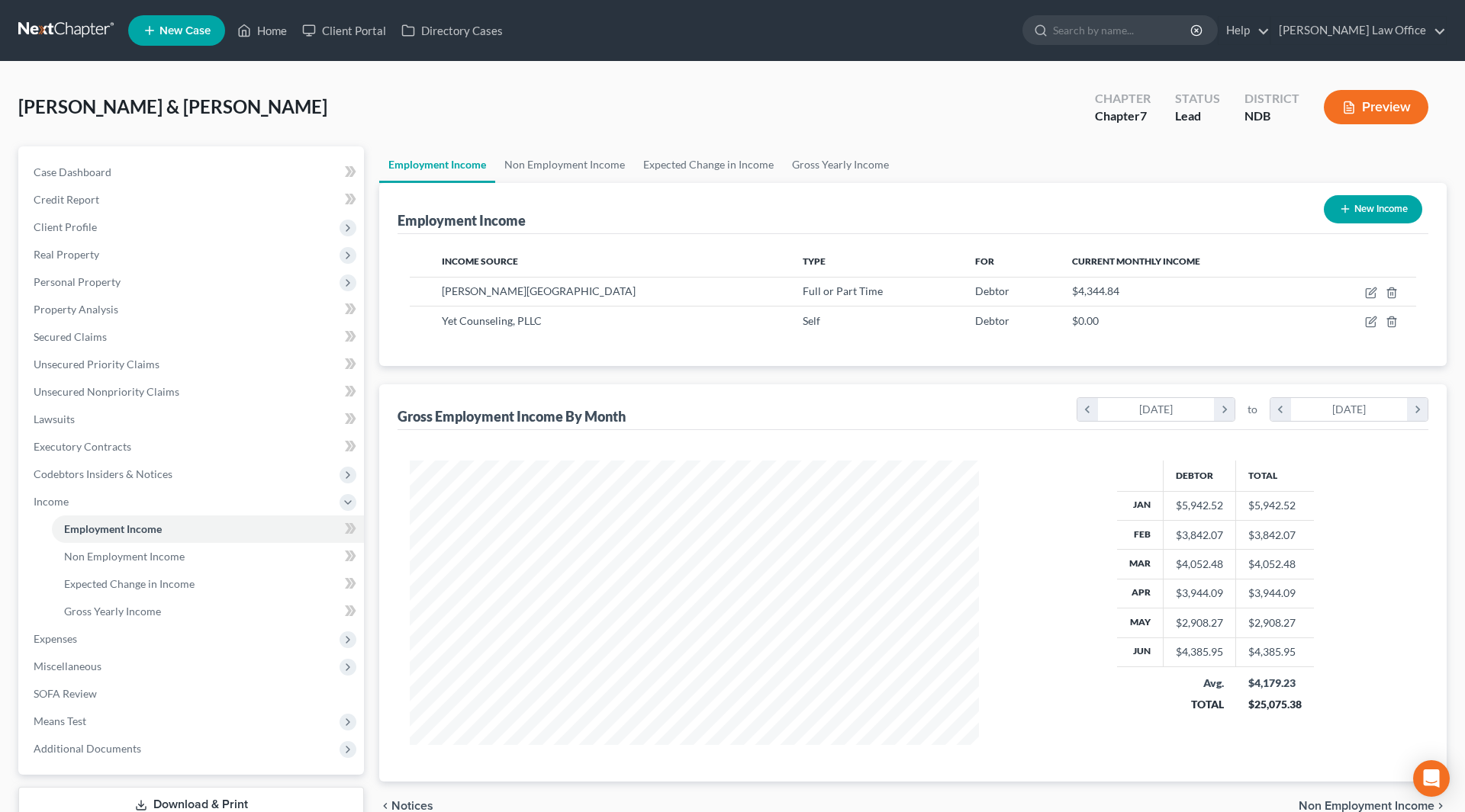
scroll to position [762229, 762213]
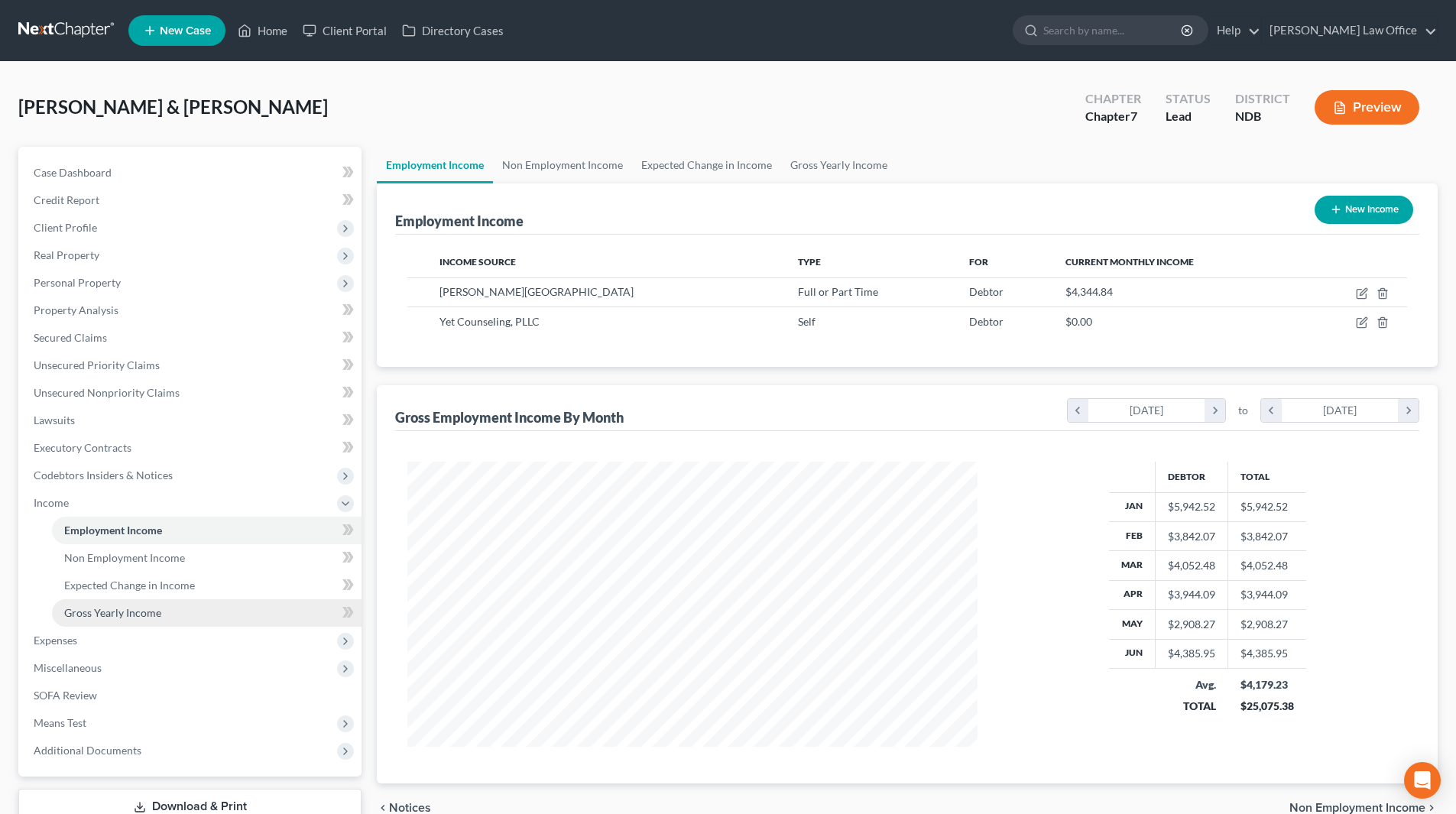
click at [143, 607] on span "Gross Yearly Income" at bounding box center [112, 613] width 97 height 13
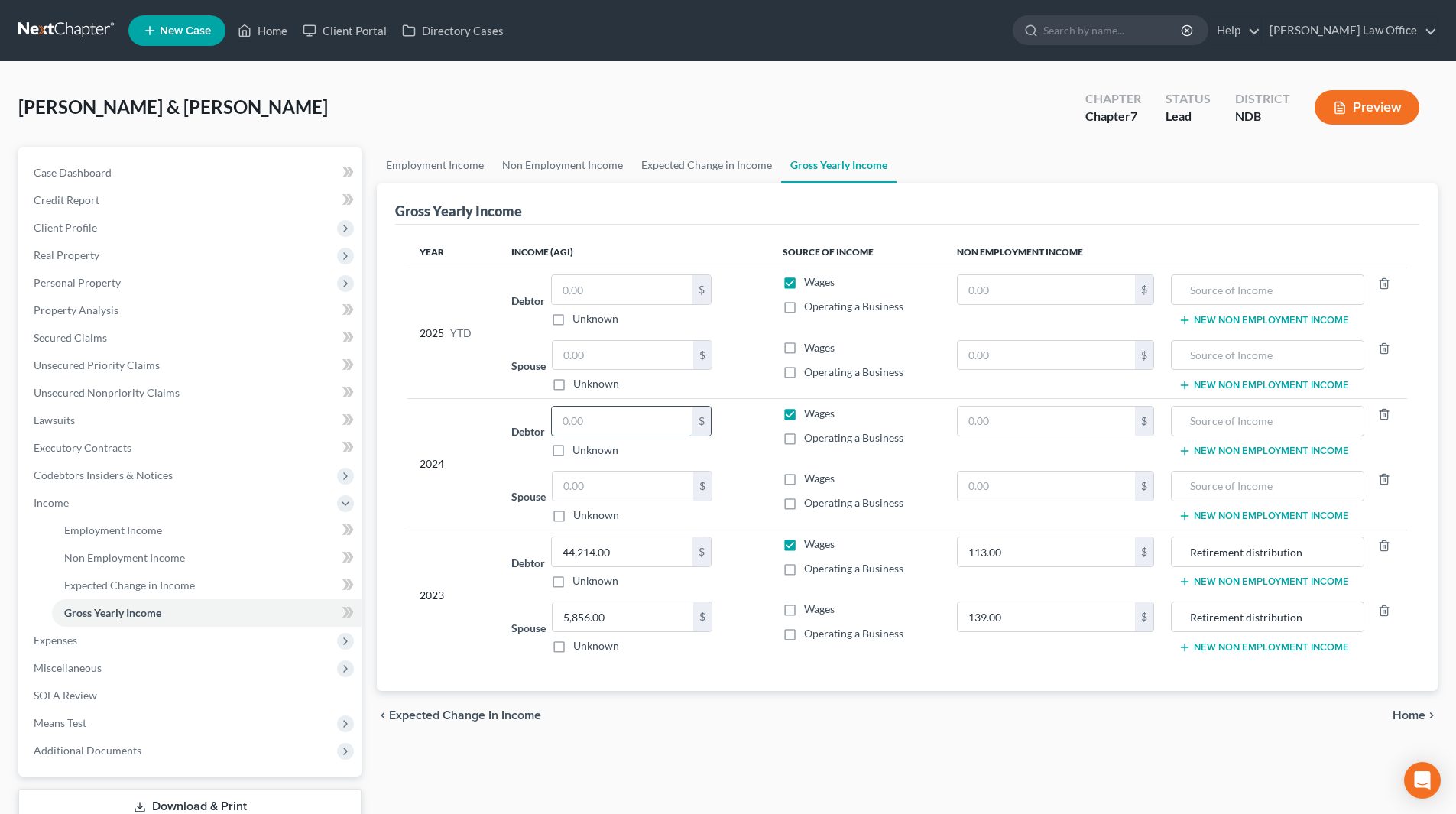
click at [615, 427] on input "text" at bounding box center [621, 421] width 141 height 29
type input "52,549"
click at [804, 609] on label "Wages" at bounding box center [819, 609] width 31 height 15
click at [810, 609] on input "Wages" at bounding box center [815, 607] width 10 height 10
checkbox input "true"
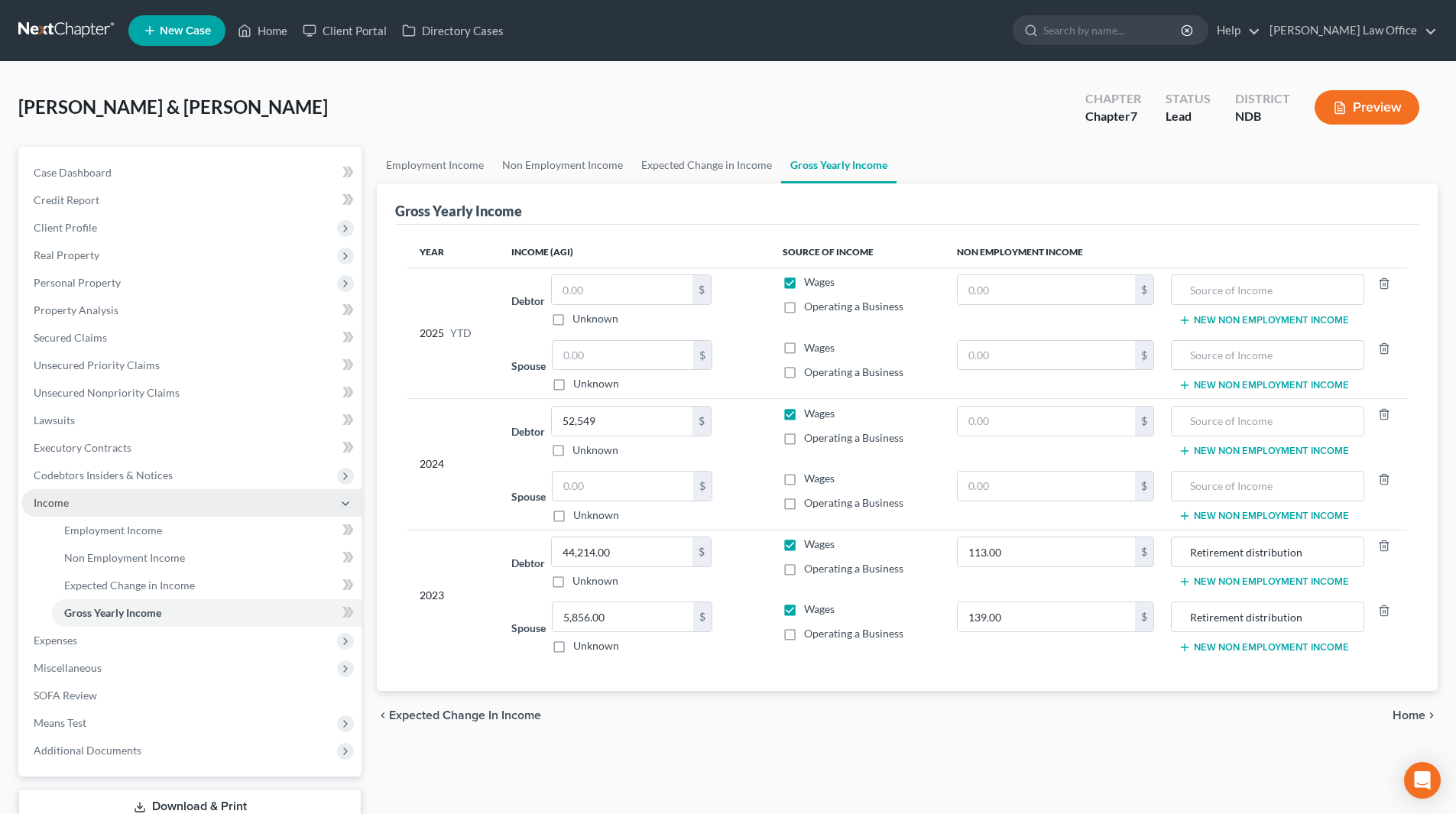
click at [71, 497] on span "Income" at bounding box center [192, 502] width 340 height 27
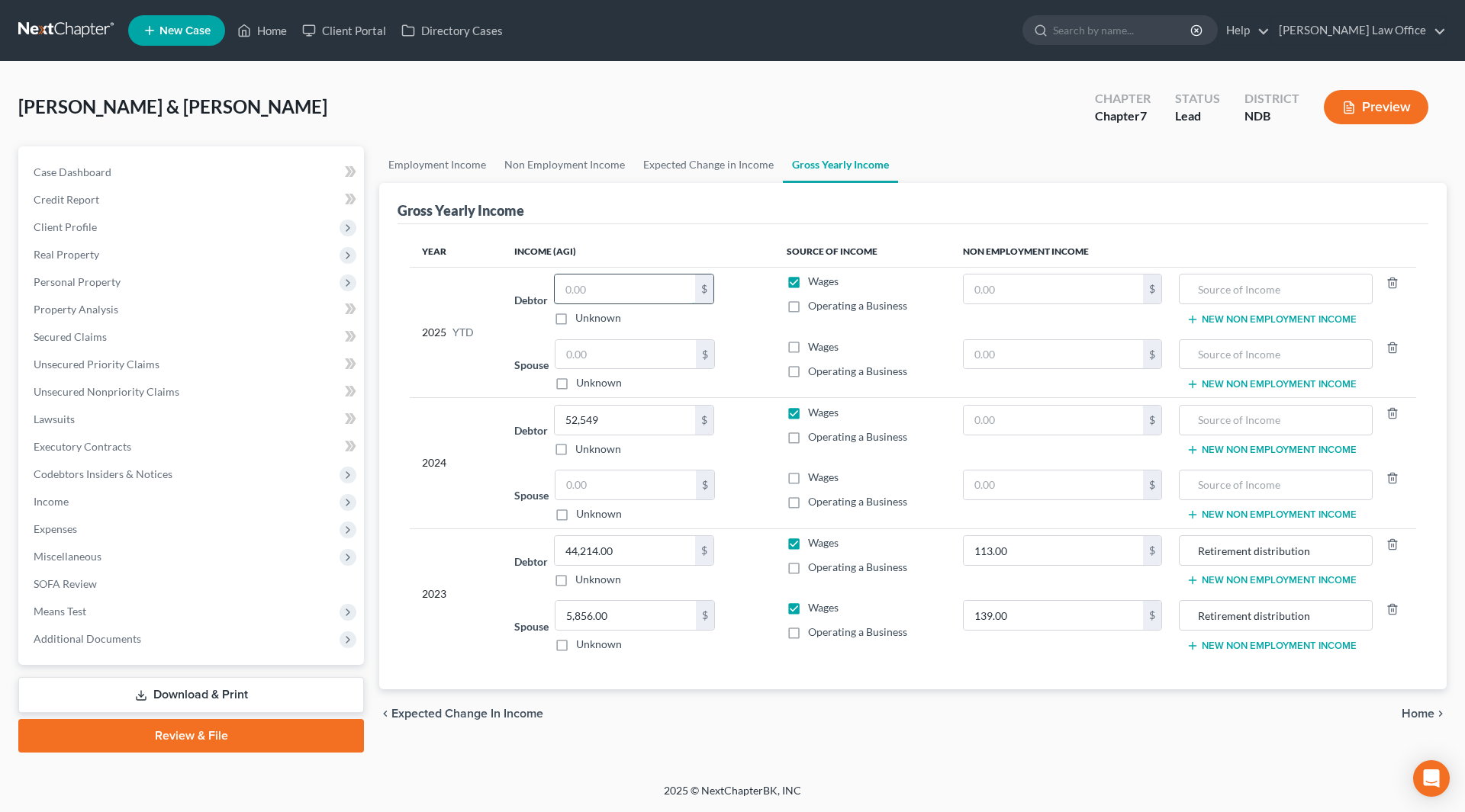
click at [602, 293] on input "text" at bounding box center [624, 288] width 141 height 29
type input "1.00"
click at [614, 490] on input "text" at bounding box center [625, 485] width 141 height 29
type input "0.00"
click at [808, 480] on label "Wages" at bounding box center [823, 477] width 31 height 15
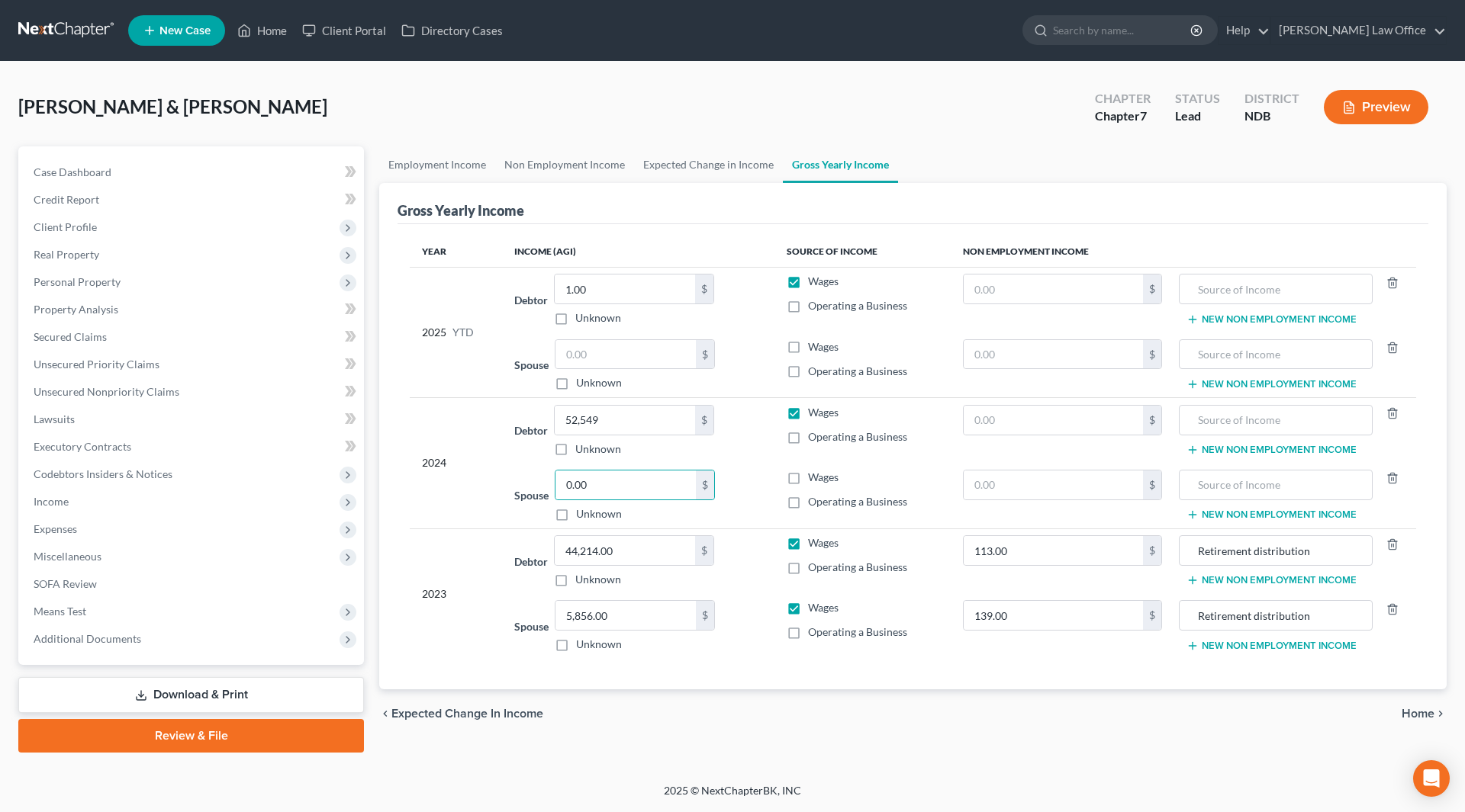
click at [814, 480] on input "Wages" at bounding box center [819, 475] width 10 height 10
checkbox input "true"
click at [808, 501] on label "Operating a Business" at bounding box center [857, 502] width 99 height 15
click at [814, 501] on input "Operating a Business" at bounding box center [819, 500] width 10 height 10
checkbox input "true"
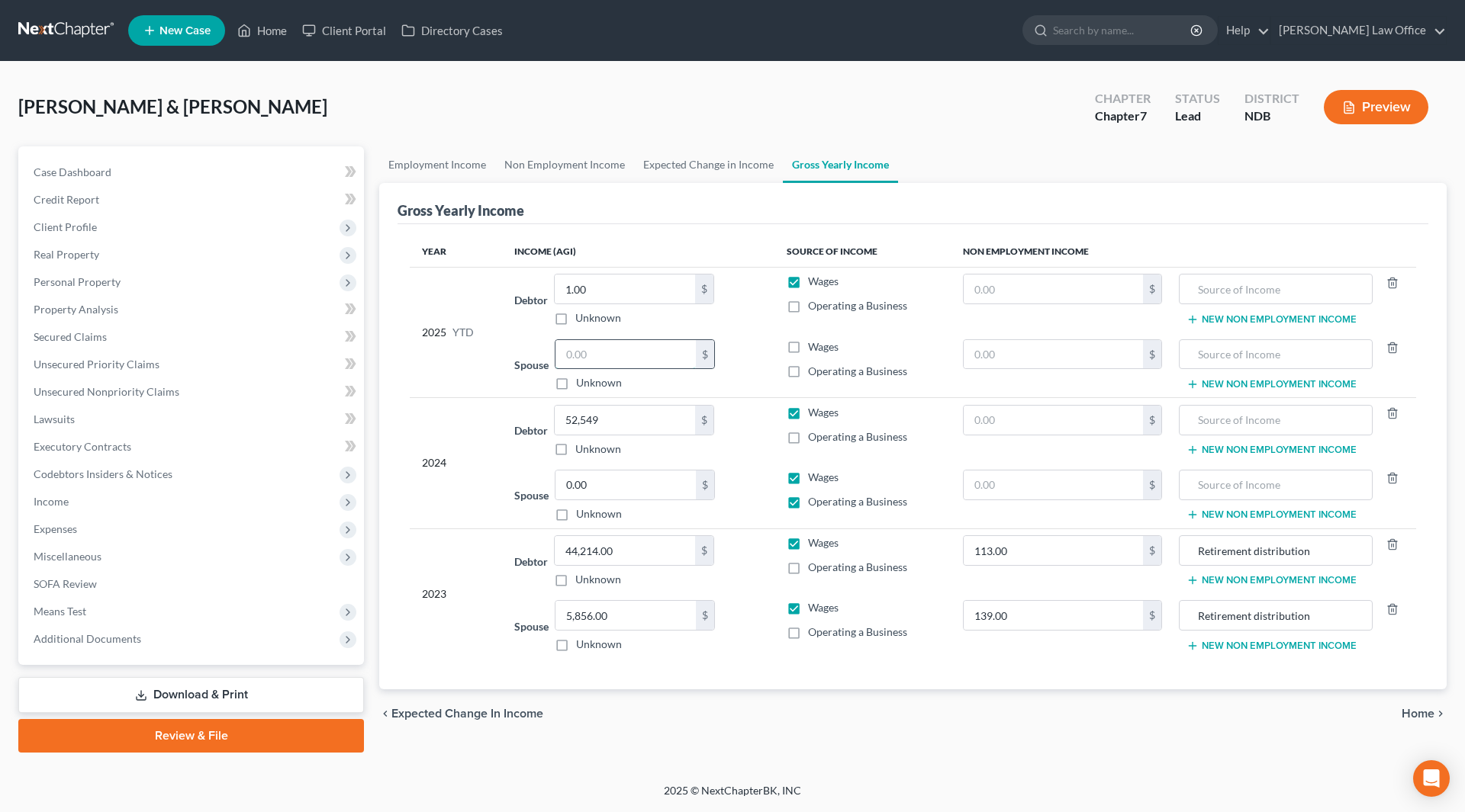
click at [619, 352] on input "text" at bounding box center [625, 354] width 141 height 29
type input "0.00"
click at [808, 343] on label "Wages" at bounding box center [823, 347] width 31 height 15
click at [814, 343] on input "Wages" at bounding box center [819, 344] width 10 height 10
checkbox input "true"
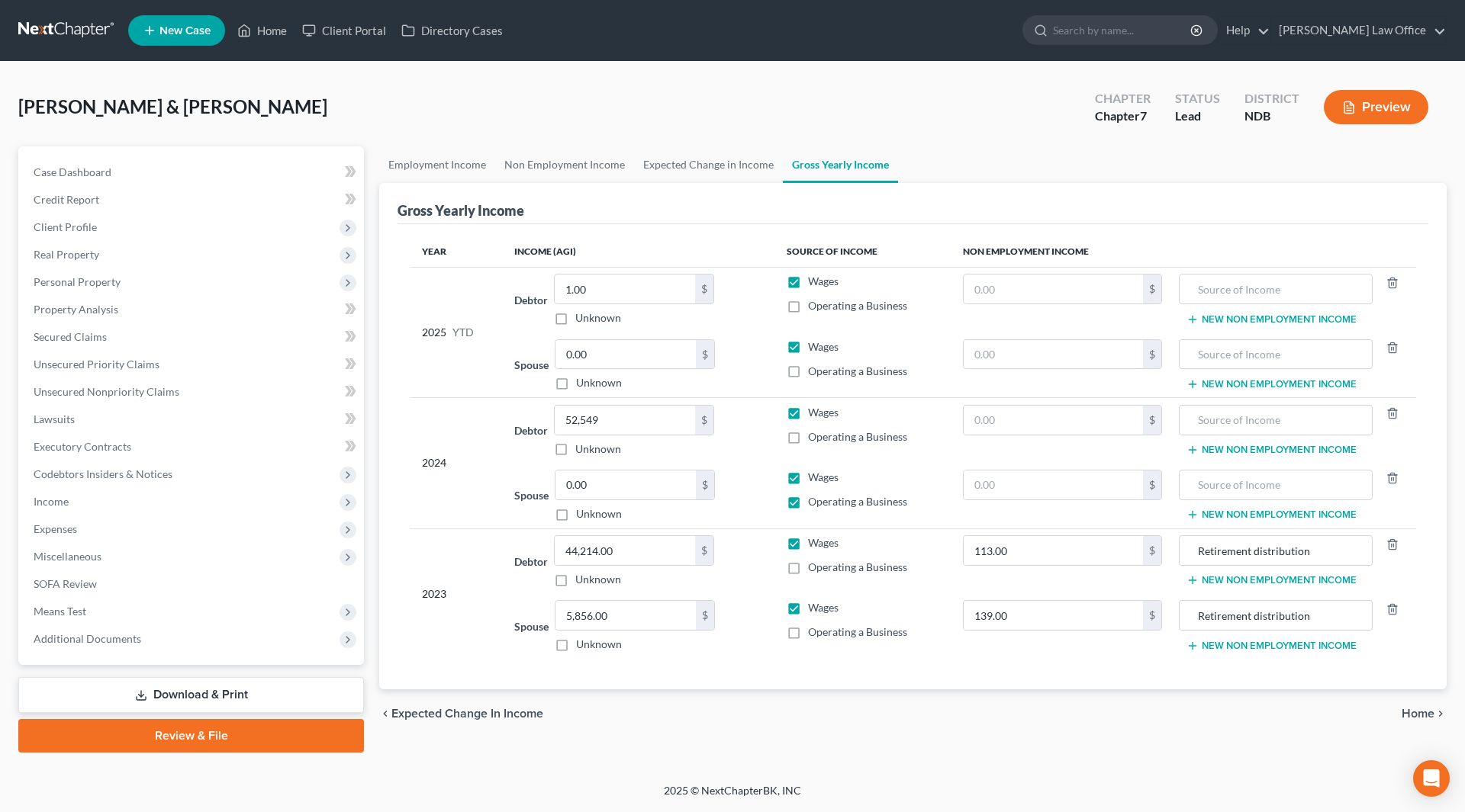
click at [808, 370] on label "Operating a Business" at bounding box center [857, 372] width 99 height 15
click at [814, 370] on input "Operating a Business" at bounding box center [819, 369] width 10 height 10
checkbox input "true"
click at [47, 171] on span "Case Dashboard" at bounding box center [72, 172] width 78 height 13
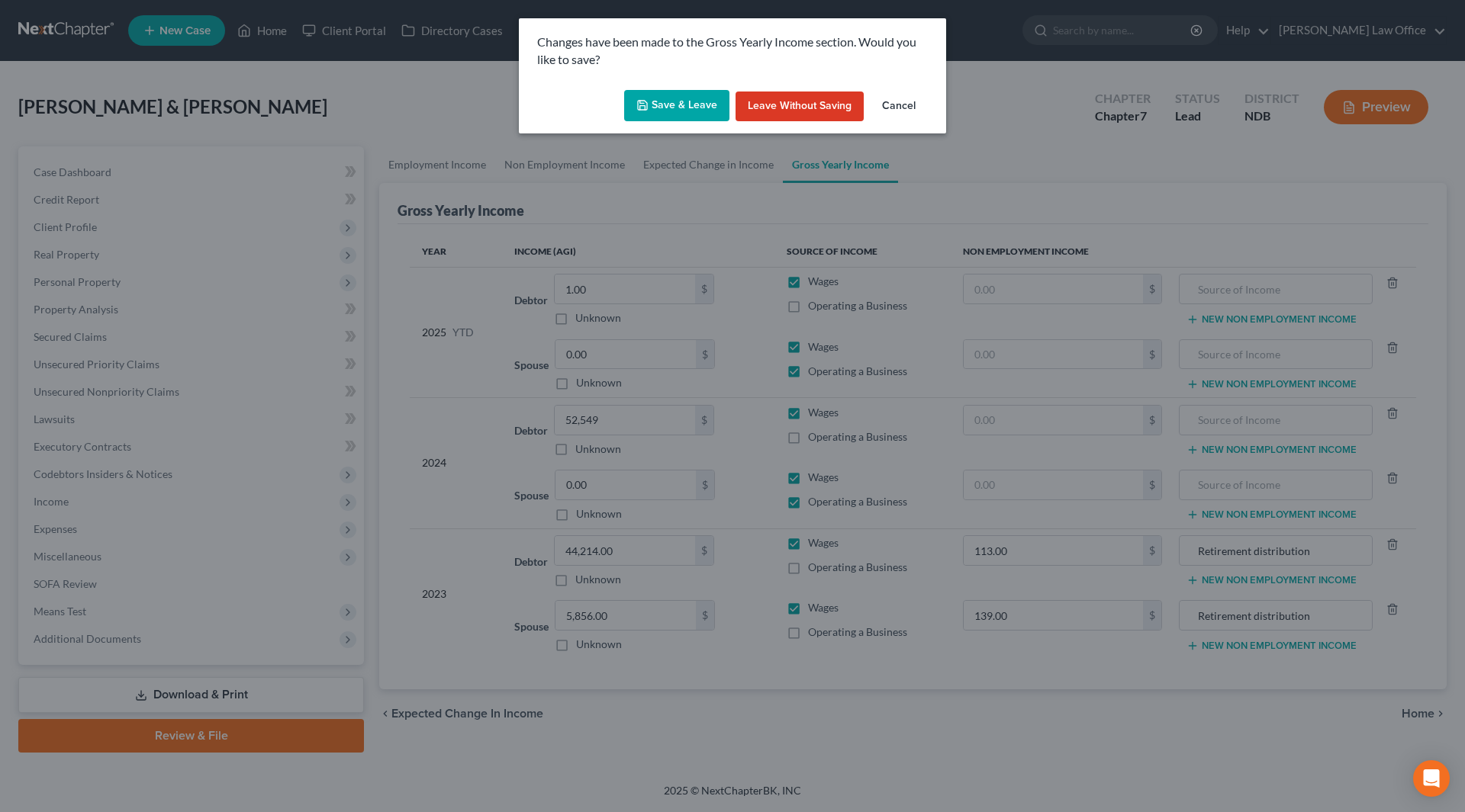
click at [640, 110] on icon "button" at bounding box center [642, 105] width 9 height 9
